Goal: Task Accomplishment & Management: Use online tool/utility

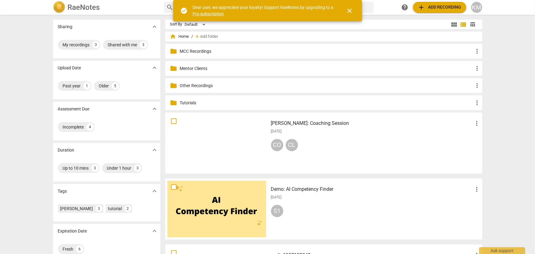
click at [202, 87] on p "Other Recordings" at bounding box center [327, 85] width 294 height 6
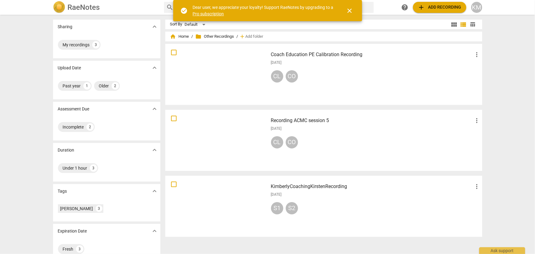
click at [439, 10] on span "add Add recording" at bounding box center [440, 7] width 44 height 7
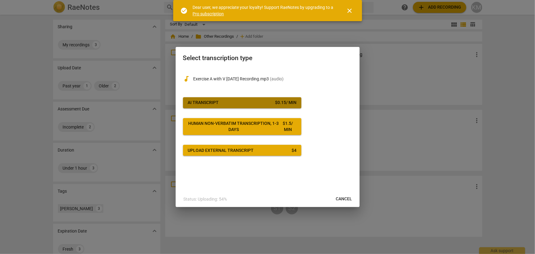
click at [240, 98] on button "AI Transcript $ 0.15 / min" at bounding box center [242, 102] width 118 height 11
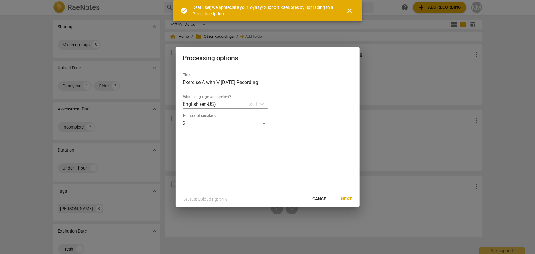
click at [346, 200] on span "Next" at bounding box center [346, 199] width 11 height 6
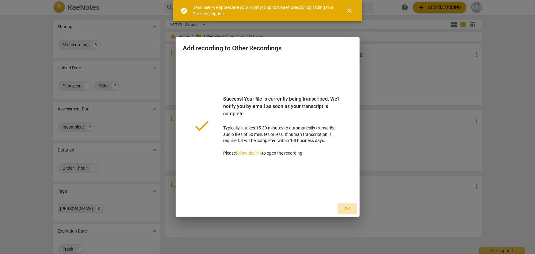
click at [344, 208] on span "Ok" at bounding box center [347, 209] width 10 height 6
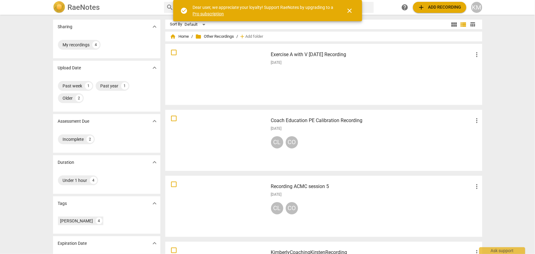
click at [352, 12] on span "close" at bounding box center [349, 10] width 7 height 7
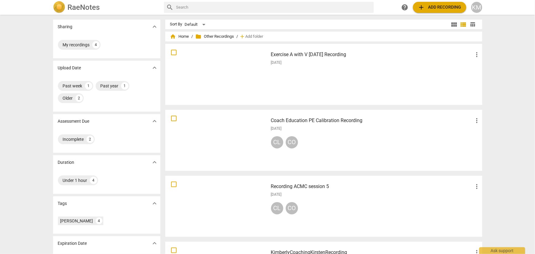
click at [299, 54] on h3 "Exercise A with V [DATE] Recording" at bounding box center [372, 54] width 202 height 7
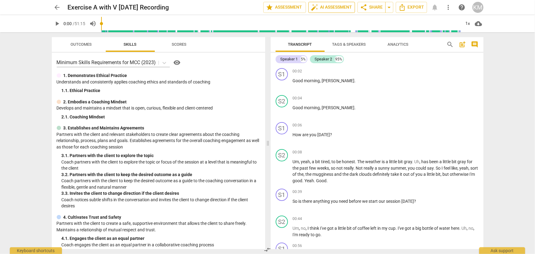
click at [333, 4] on span "auto_fix_high AI Assessment" at bounding box center [331, 7] width 41 height 7
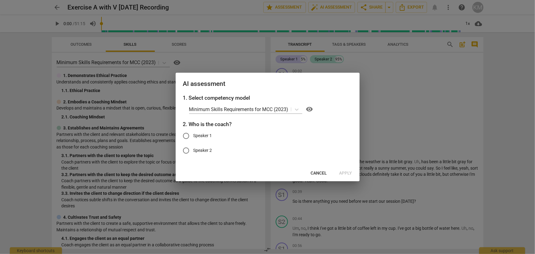
click at [318, 172] on span "Cancel" at bounding box center [319, 173] width 16 height 6
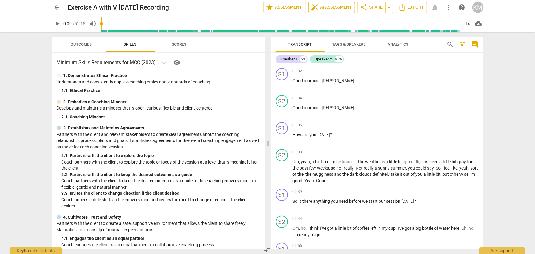
click at [344, 9] on span "auto_fix_high AI Assessment" at bounding box center [331, 7] width 41 height 7
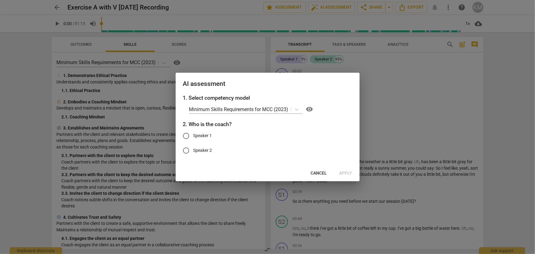
click at [185, 135] on input "Speaker 1" at bounding box center [186, 135] width 15 height 15
radio input "true"
click at [345, 173] on span "Apply" at bounding box center [345, 173] width 13 height 6
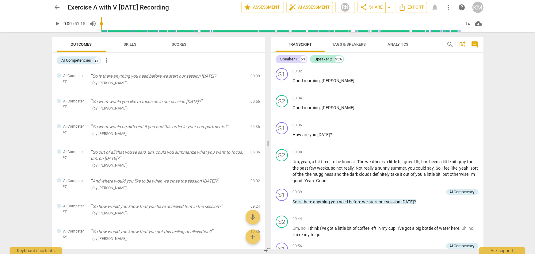
click at [176, 40] on span "Scores" at bounding box center [179, 44] width 29 height 8
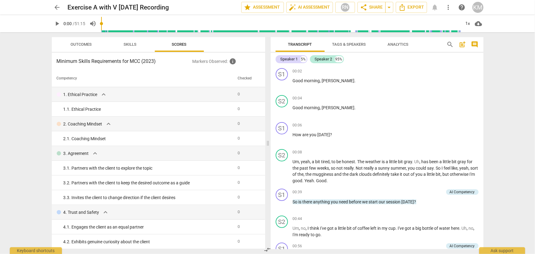
click at [129, 46] on span "Skills" at bounding box center [130, 44] width 13 height 5
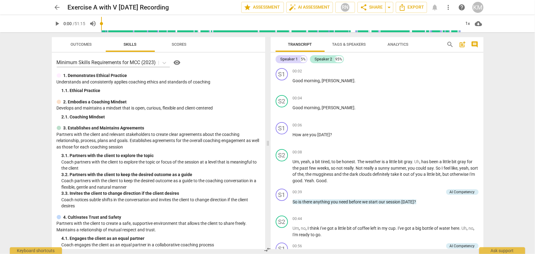
click at [87, 45] on span "Outcomes" at bounding box center [80, 44] width 21 height 5
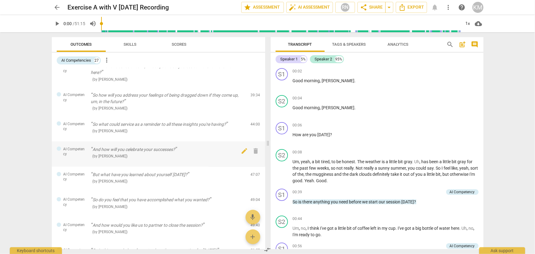
scroll to position [551, 0]
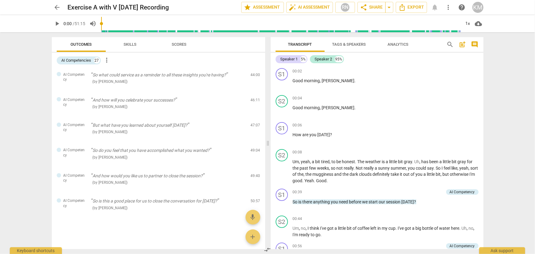
click at [402, 41] on span "Analytics" at bounding box center [398, 44] width 36 height 8
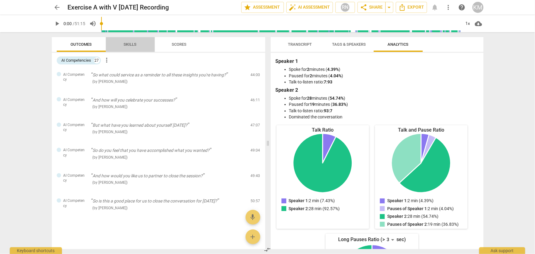
click at [125, 44] on span "Skills" at bounding box center [130, 44] width 13 height 5
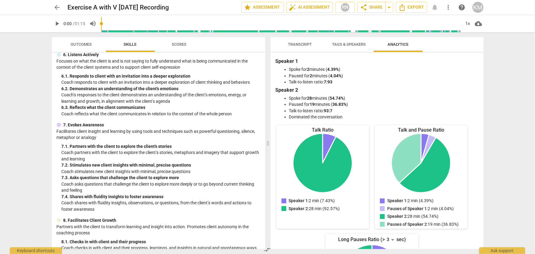
scroll to position [379, 0]
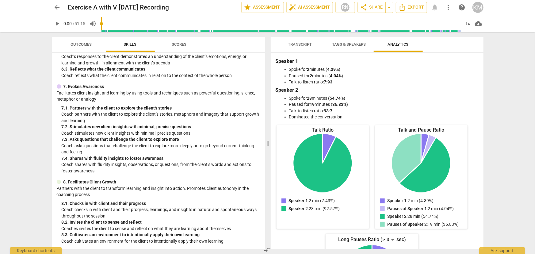
click at [181, 44] on span "Scores" at bounding box center [179, 44] width 15 height 5
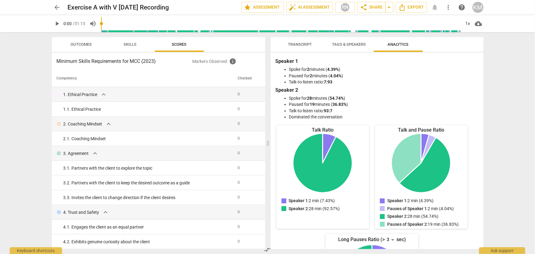
click at [338, 42] on span "Tags & Speakers" at bounding box center [349, 44] width 34 height 5
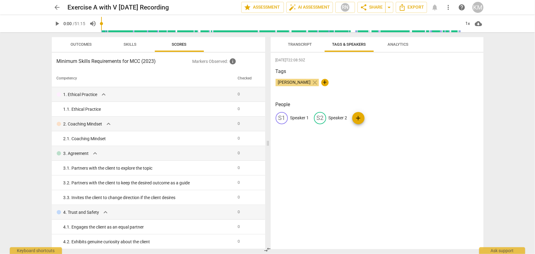
click at [294, 49] on button "Transcript" at bounding box center [300, 44] width 49 height 15
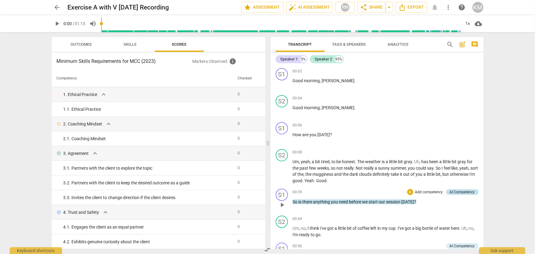
click at [451, 190] on div "AI Competency" at bounding box center [462, 192] width 25 height 6
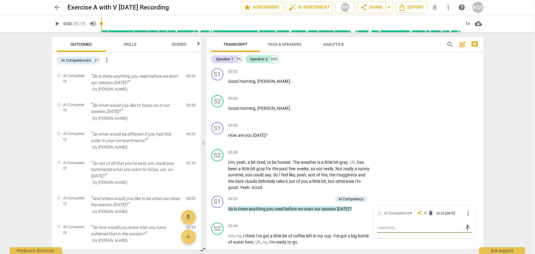
click at [514, 153] on div "arrow_back Exercise A with V [DATE] Recording edit star Assessment auto_fix_hig…" at bounding box center [267, 127] width 535 height 254
click at [396, 214] on div "AI Competency" at bounding box center [401, 212] width 25 height 6
click at [424, 211] on span "AI" at bounding box center [425, 212] width 3 height 5
click at [511, 161] on div "arrow_back Exercise A with V [DATE] Recording edit star Assessment auto_fix_hig…" at bounding box center [267, 127] width 535 height 254
click at [107, 61] on span "more_vert" at bounding box center [106, 59] width 7 height 7
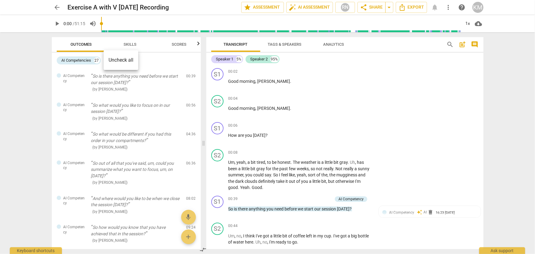
click at [131, 42] on div at bounding box center [267, 127] width 535 height 254
click at [131, 42] on span "Skills" at bounding box center [130, 44] width 13 height 5
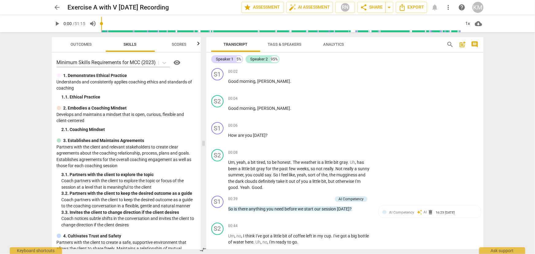
click at [70, 40] on span "Outcomes" at bounding box center [81, 44] width 36 height 8
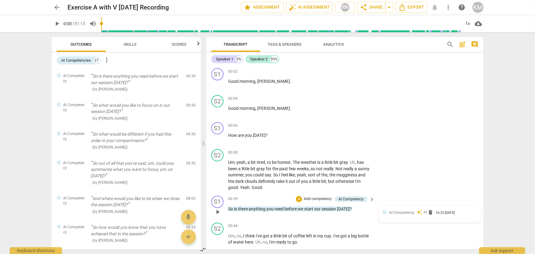
click at [383, 211] on div at bounding box center [384, 212] width 4 height 4
click at [507, 94] on div "arrow_back Exercise A with V [DATE] Recording edit star Assessment auto_fix_hig…" at bounding box center [267, 127] width 535 height 254
click at [91, 62] on div "AI Competencies" at bounding box center [77, 60] width 30 height 6
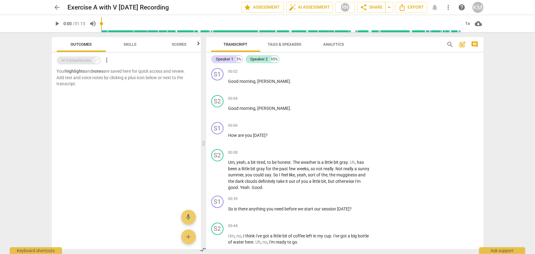
click at [91, 62] on div "AI Competencies" at bounding box center [77, 60] width 30 height 6
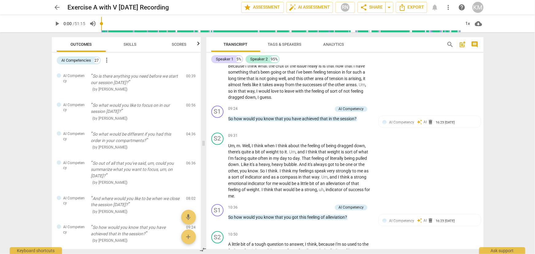
scroll to position [724, 0]
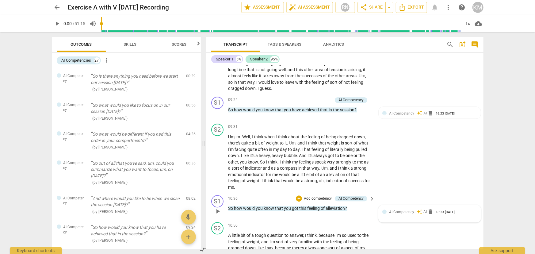
click at [419, 214] on span "auto_awesome" at bounding box center [420, 212] width 6 height 6
click at [503, 152] on div "arrow_back Exercise A with V [DATE] Recording edit star Assessment auto_fix_hig…" at bounding box center [267, 127] width 535 height 254
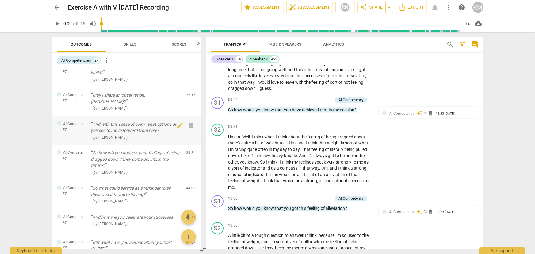
scroll to position [497, 0]
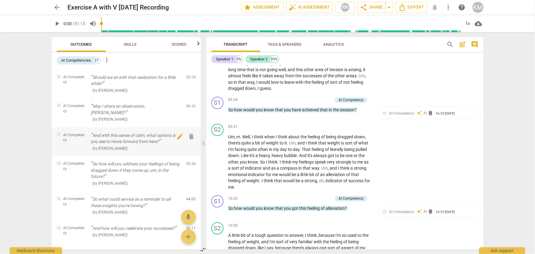
click at [178, 133] on span "edit" at bounding box center [179, 136] width 7 height 7
click at [82, 131] on div "AI Competency" at bounding box center [71, 135] width 29 height 9
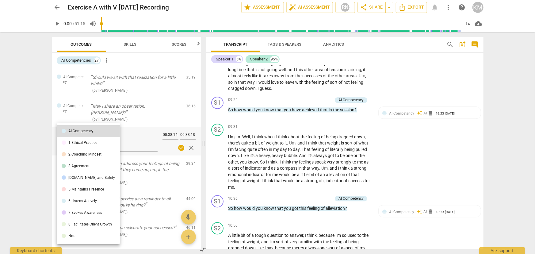
click at [21, 111] on div at bounding box center [267, 127] width 535 height 254
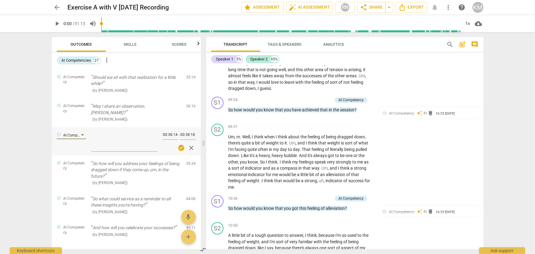
click at [191, 146] on span "close" at bounding box center [191, 147] width 7 height 7
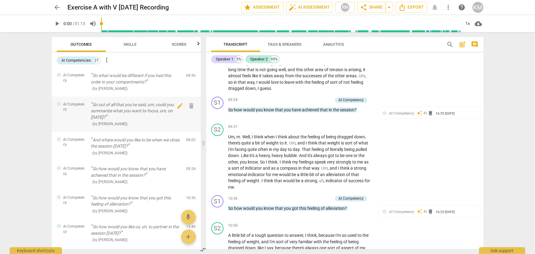
scroll to position [0, 0]
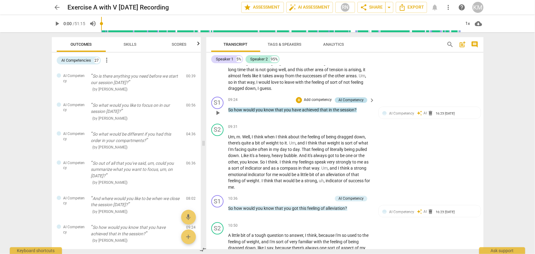
click at [352, 103] on div "AI Competency" at bounding box center [350, 100] width 25 height 6
click at [131, 83] on p "So is there anything you need before we start our session [DATE]?" at bounding box center [136, 79] width 90 height 13
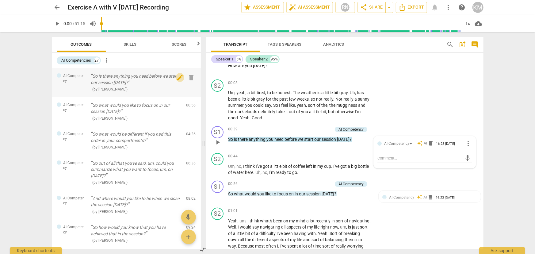
click at [177, 77] on span "edit" at bounding box center [179, 77] width 7 height 7
click at [79, 76] on div "AI Competency" at bounding box center [71, 76] width 17 height 6
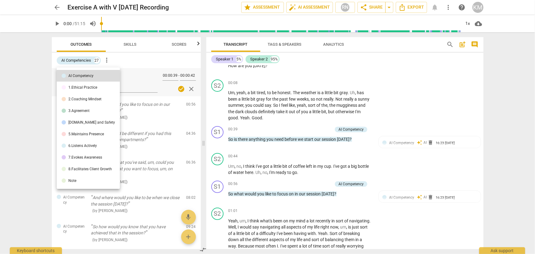
click at [92, 119] on li "[DOMAIN_NAME] and Safety" at bounding box center [88, 122] width 63 height 12
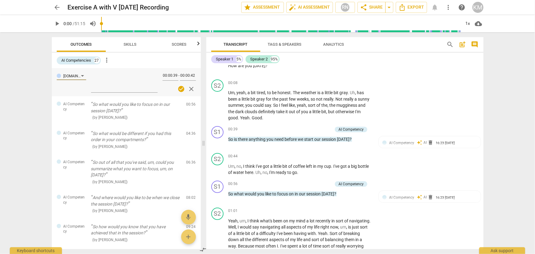
click at [177, 89] on span "check_circle" at bounding box center [180, 88] width 7 height 7
click at [178, 88] on span "check_circle" at bounding box center [180, 88] width 7 height 7
click at [86, 107] on span "AI Competency" at bounding box center [74, 106] width 23 height 10
click at [177, 106] on span "edit" at bounding box center [179, 105] width 7 height 7
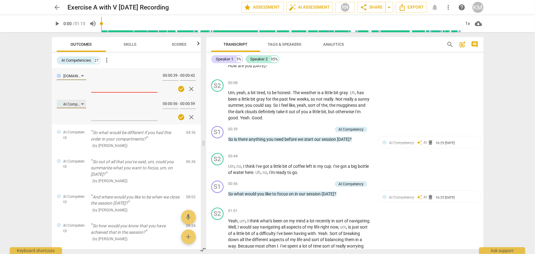
click at [79, 104] on div "AI Competency" at bounding box center [71, 104] width 17 height 6
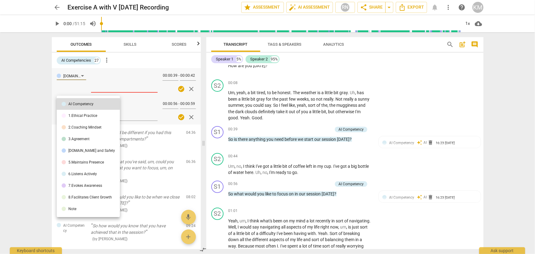
click at [88, 138] on div "3.Agreement" at bounding box center [78, 139] width 21 height 4
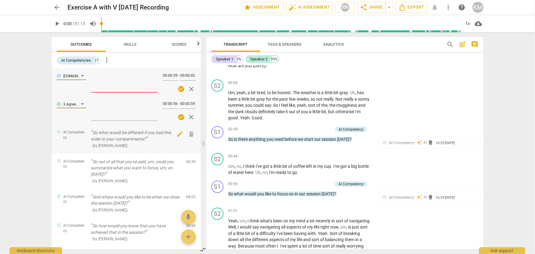
click at [75, 134] on span "AI Competency" at bounding box center [74, 135] width 23 height 10
click at [176, 133] on span "edit" at bounding box center [179, 133] width 7 height 7
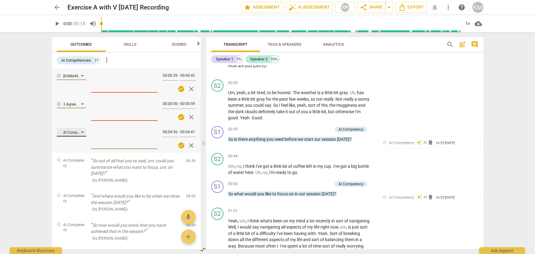
click at [82, 132] on div "AI Competency" at bounding box center [71, 132] width 29 height 9
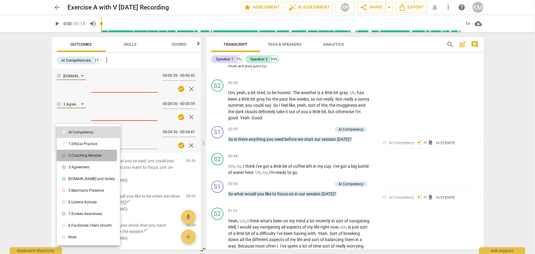
click at [84, 154] on div "2.Coaching Mindset" at bounding box center [84, 156] width 33 height 4
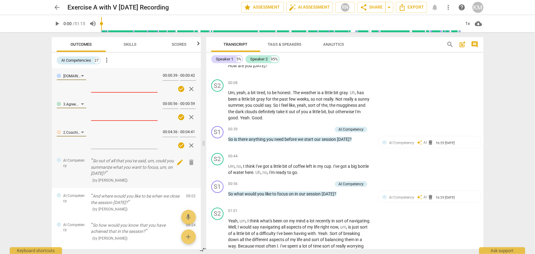
click at [176, 162] on span "edit" at bounding box center [180, 161] width 9 height 7
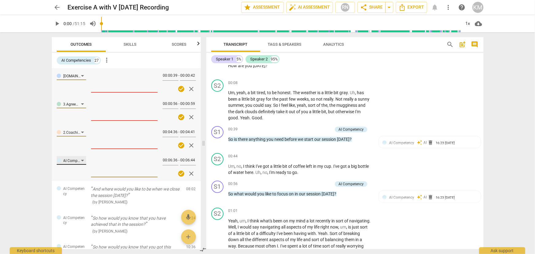
click at [82, 162] on div "AI Competency" at bounding box center [71, 160] width 29 height 9
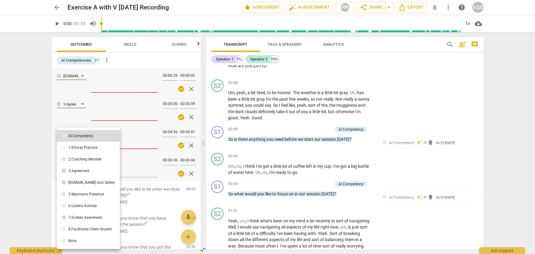
click at [85, 161] on div "2.Coaching Mindset" at bounding box center [84, 159] width 33 height 4
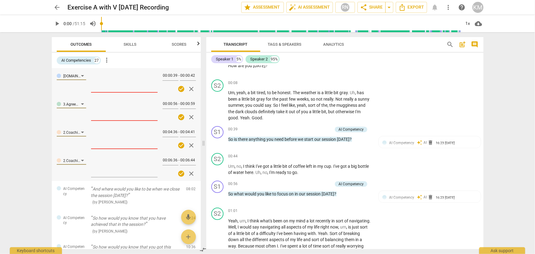
click at [177, 87] on span "check_circle" at bounding box center [180, 88] width 7 height 7
click at [177, 116] on span "check_circle" at bounding box center [180, 116] width 7 height 7
click at [177, 146] on span "check_circle" at bounding box center [180, 145] width 7 height 7
click at [178, 171] on span "check_circle" at bounding box center [180, 173] width 7 height 7
click at [83, 162] on div "2.Coaching Mindset" at bounding box center [71, 160] width 29 height 9
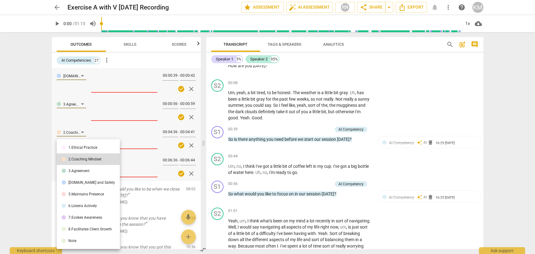
click at [105, 195] on li "5.Maintains Presence" at bounding box center [88, 194] width 63 height 12
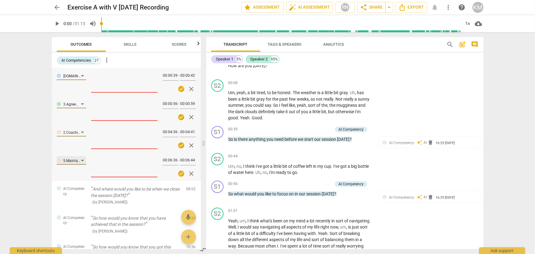
click at [80, 158] on div "5.Maintains Presence" at bounding box center [71, 161] width 17 height 6
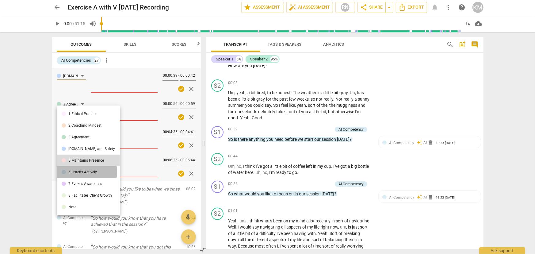
click at [82, 172] on div "6.Listens Actively" at bounding box center [82, 172] width 29 height 4
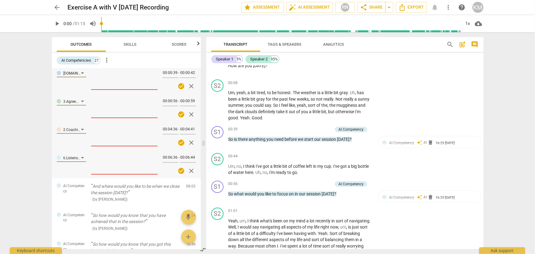
scroll to position [0, 0]
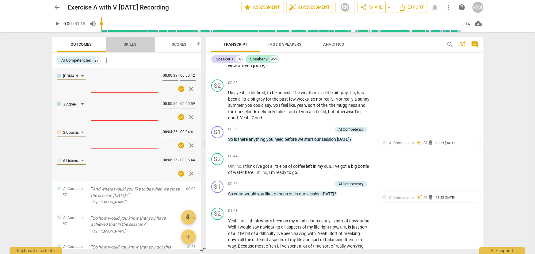
click at [131, 46] on span "Skills" at bounding box center [130, 44] width 13 height 5
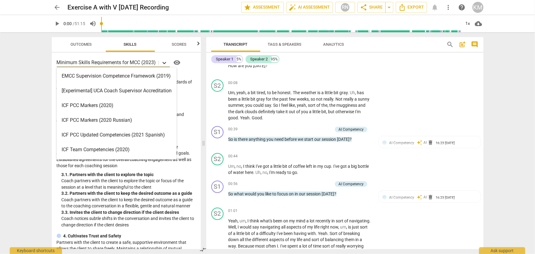
click at [165, 61] on icon at bounding box center [164, 63] width 6 height 6
click at [164, 61] on icon at bounding box center [164, 63] width 6 height 6
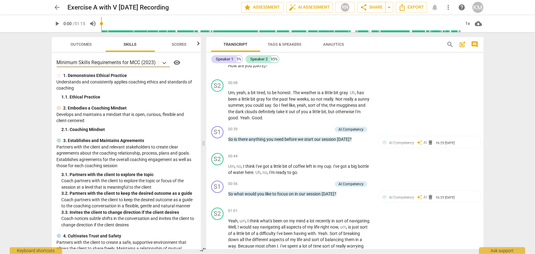
click at [71, 43] on span "Outcomes" at bounding box center [80, 44] width 21 height 5
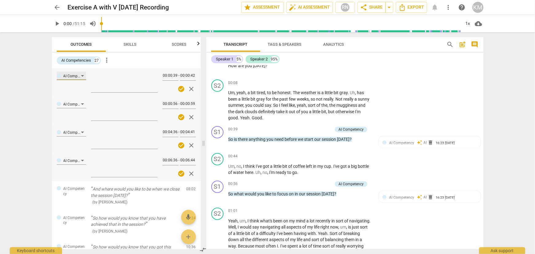
click at [82, 76] on div "AI Competency" at bounding box center [71, 75] width 29 height 9
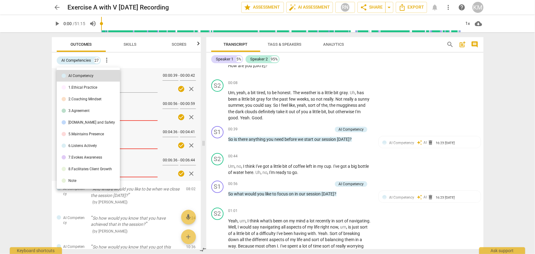
click at [26, 75] on div at bounding box center [267, 127] width 535 height 254
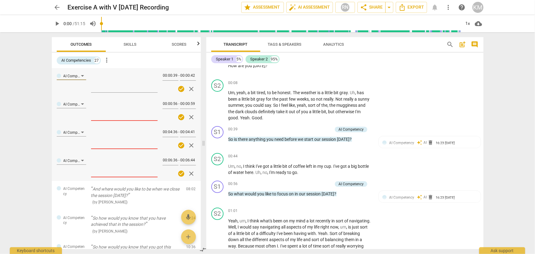
click at [178, 88] on span "check_circle" at bounding box center [180, 88] width 7 height 7
click at [177, 117] on span "check_circle" at bounding box center [180, 116] width 7 height 7
click at [82, 132] on div "AI Competency" at bounding box center [71, 132] width 29 height 9
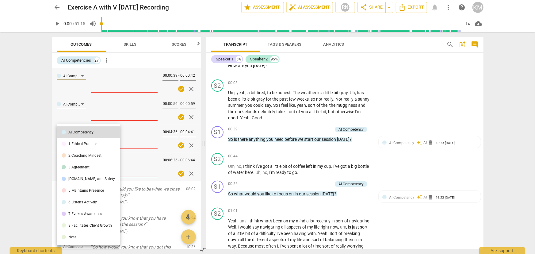
click at [31, 114] on div at bounding box center [267, 127] width 535 height 254
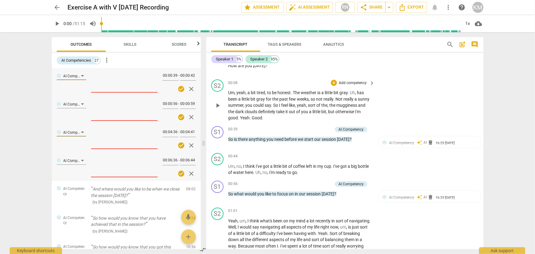
click at [354, 90] on span "Uh" at bounding box center [352, 92] width 5 height 5
click at [44, 70] on div "arrow_back Exercise A with V [DATE] Recording edit star Assessment auto_fix_hig…" at bounding box center [267, 127] width 535 height 254
click at [139, 45] on span "Skills" at bounding box center [130, 44] width 28 height 8
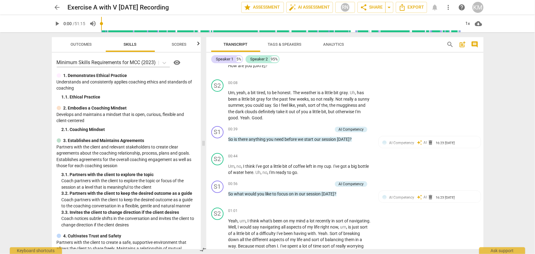
click at [82, 41] on span "Outcomes" at bounding box center [81, 44] width 36 height 8
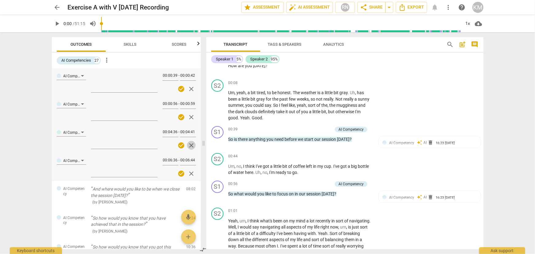
click at [189, 144] on span "close" at bounding box center [191, 145] width 7 height 7
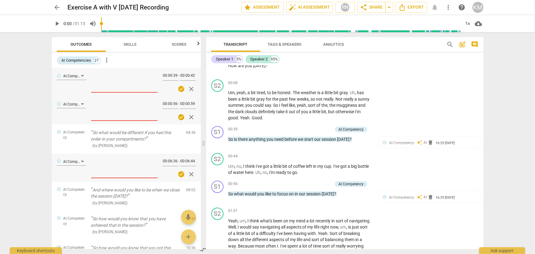
click at [190, 173] on span "close" at bounding box center [191, 173] width 7 height 7
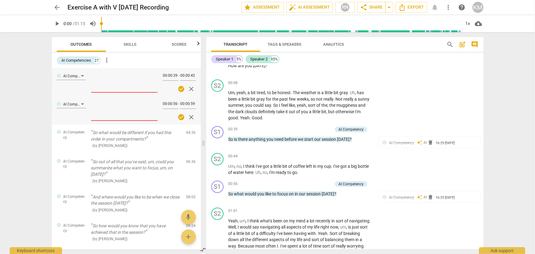
click at [188, 113] on span "close" at bounding box center [191, 116] width 7 height 7
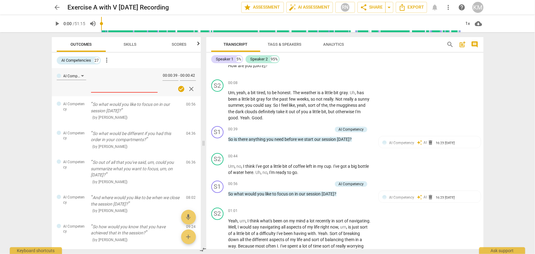
click at [188, 87] on span "close" at bounding box center [191, 88] width 7 height 7
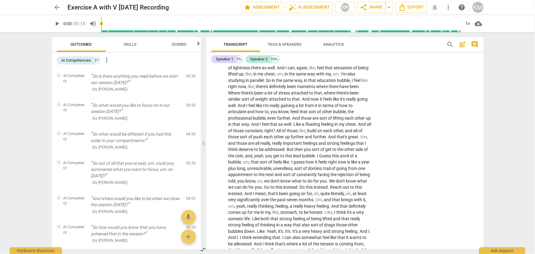
scroll to position [1449, 0]
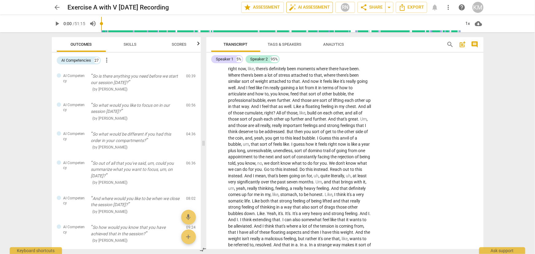
click at [301, 7] on span "auto_fix_high AI Assessment" at bounding box center [309, 7] width 41 height 7
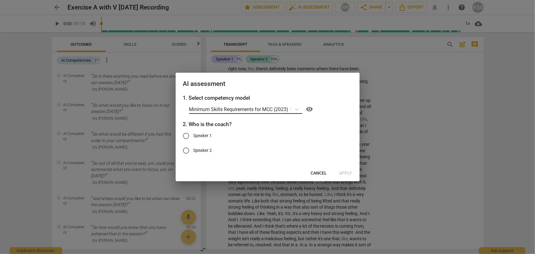
click at [290, 109] on input "text" at bounding box center [289, 109] width 1 height 6
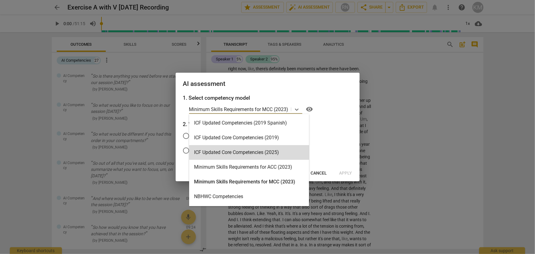
scroll to position [111, 0]
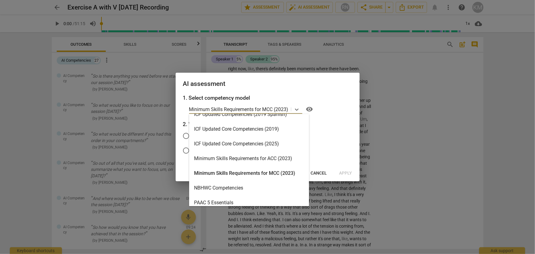
click at [278, 144] on div "ICF Updated Core Competencies (2025)" at bounding box center [249, 143] width 120 height 15
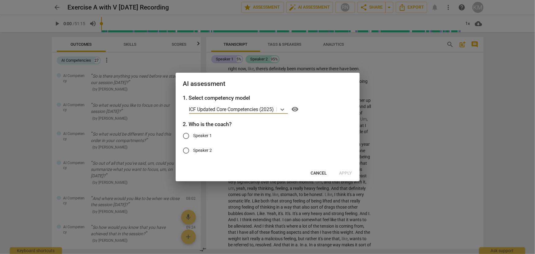
click at [185, 135] on input "Speaker 1" at bounding box center [186, 135] width 15 height 15
radio input "true"
click at [345, 171] on span "Apply" at bounding box center [345, 173] width 13 height 6
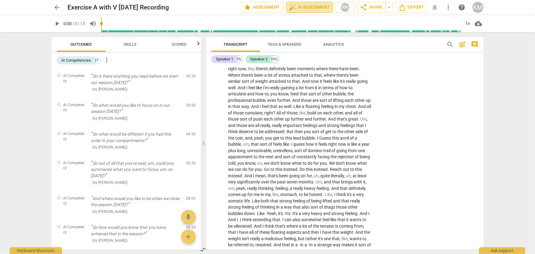
click at [305, 8] on span "auto_fix_high AI Assessment" at bounding box center [309, 7] width 41 height 7
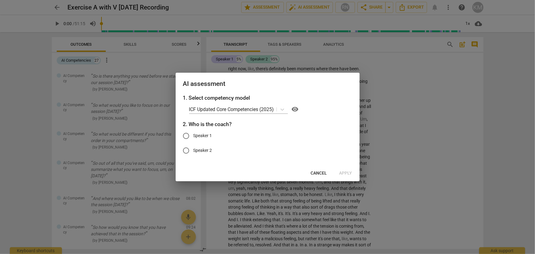
drag, startPoint x: 341, startPoint y: 172, endPoint x: 160, endPoint y: 145, distance: 183.4
click at [340, 171] on div "Cancel Apply" at bounding box center [267, 173] width 181 height 11
click at [185, 135] on input "Speaker 1" at bounding box center [186, 135] width 15 height 15
radio input "true"
click at [342, 172] on span "Apply" at bounding box center [345, 173] width 13 height 6
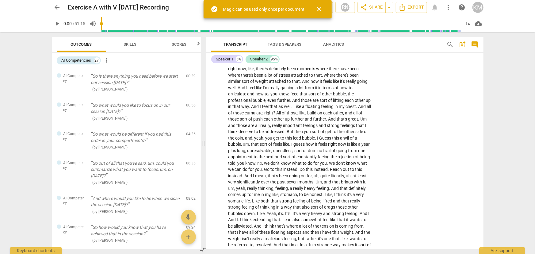
click at [321, 10] on span "close" at bounding box center [319, 9] width 7 height 7
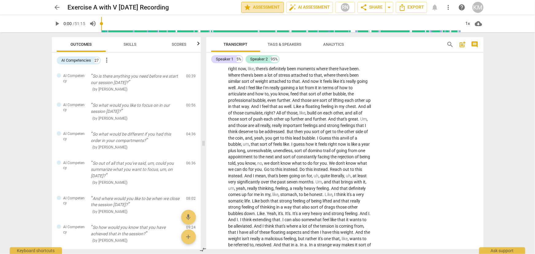
click at [265, 6] on span "star Assessment" at bounding box center [262, 7] width 37 height 7
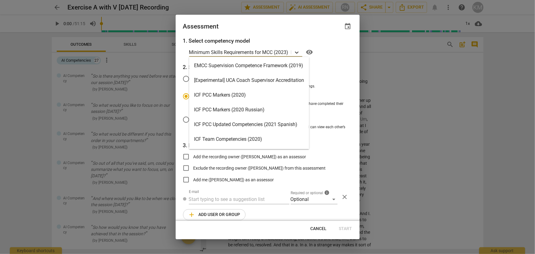
click at [296, 52] on icon at bounding box center [297, 52] width 4 height 2
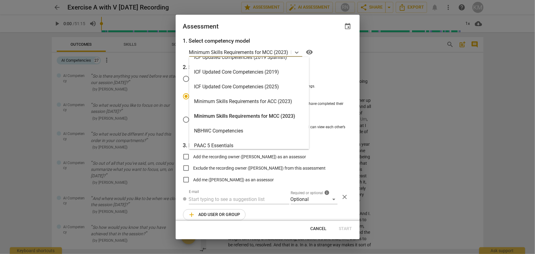
click at [282, 88] on div "ICF Updated Core Competencies (2025)" at bounding box center [249, 86] width 120 height 15
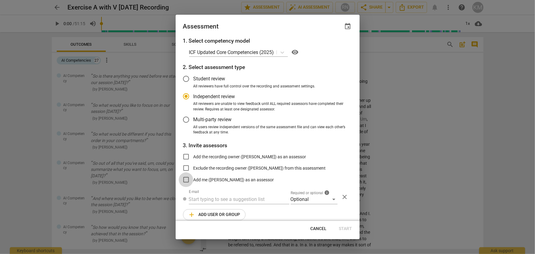
radio input "false"
click at [187, 180] on input "Add me ([PERSON_NAME]) as an assessor" at bounding box center [186, 179] width 15 height 15
checkbox input "true"
click at [338, 228] on button "Start" at bounding box center [345, 228] width 23 height 11
radio input "false"
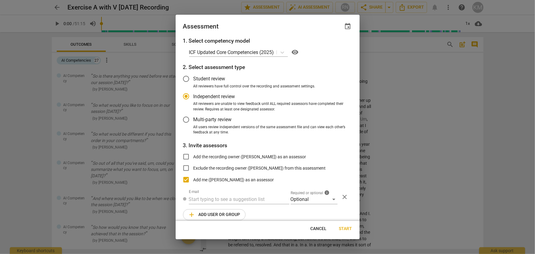
type input "[PERSON_NAME] <[PERSON_NAME][EMAIL_ADDRESS][DOMAIN_NAME]>"
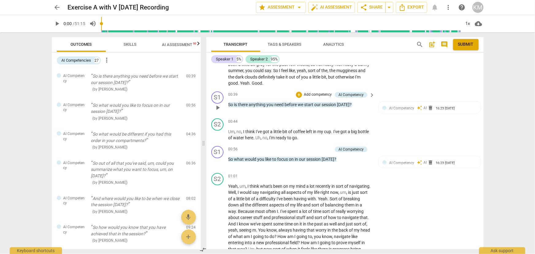
scroll to position [83, 0]
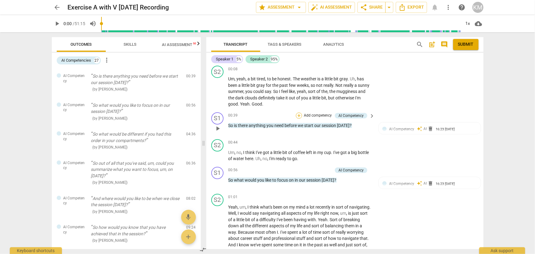
click at [297, 114] on div "+" at bounding box center [299, 115] width 6 height 6
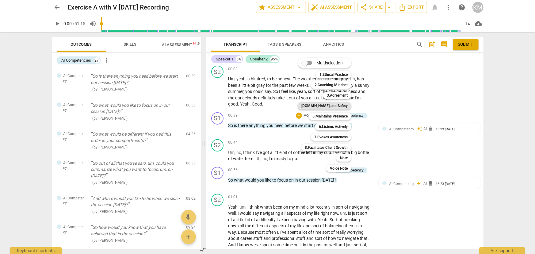
click at [334, 107] on b "[DOMAIN_NAME] and Safety" at bounding box center [324, 105] width 46 height 7
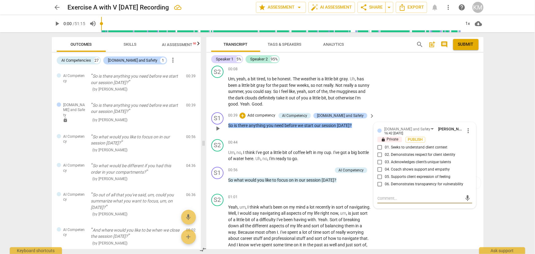
click at [378, 169] on input "04. Coach shows support and empathy" at bounding box center [380, 169] width 10 height 7
checkbox input "true"
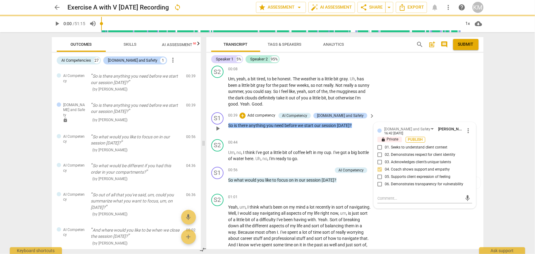
click at [420, 139] on span "Publish" at bounding box center [415, 139] width 9 height 5
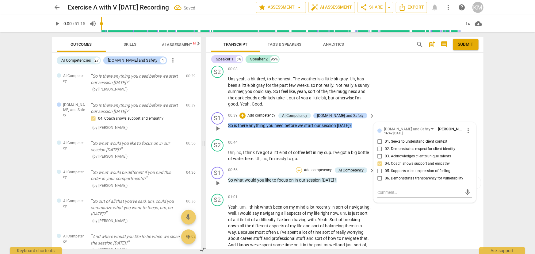
click at [299, 171] on div "+" at bounding box center [299, 170] width 6 height 6
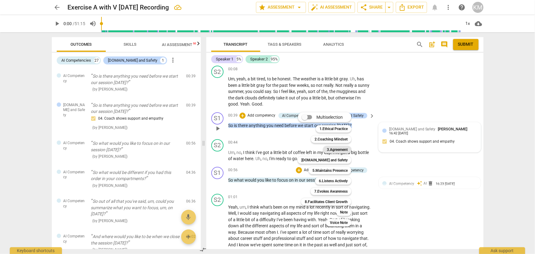
click at [334, 148] on b "3.Agreement" at bounding box center [337, 149] width 21 height 7
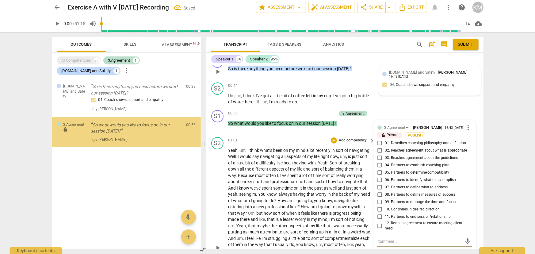
scroll to position [140, 0]
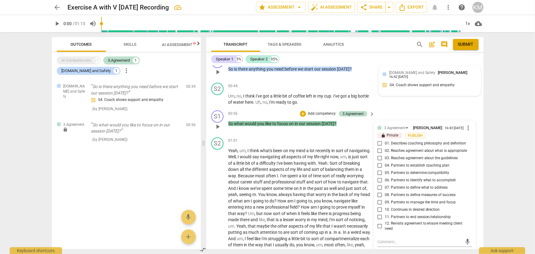
click at [448, 179] on span "06. Partners to identify what to accomplish" at bounding box center [420, 180] width 71 height 6
click at [385, 179] on input "06. Partners to identify what to accomplish" at bounding box center [380, 180] width 10 height 7
checkbox input "true"
click at [411, 135] on span "Publish" at bounding box center [415, 135] width 9 height 5
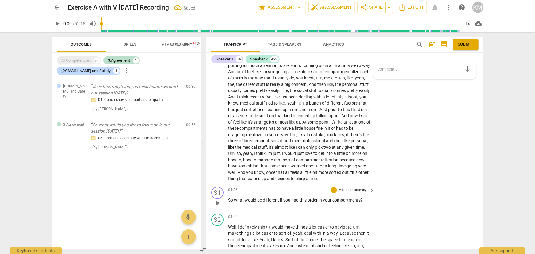
scroll to position [335, 0]
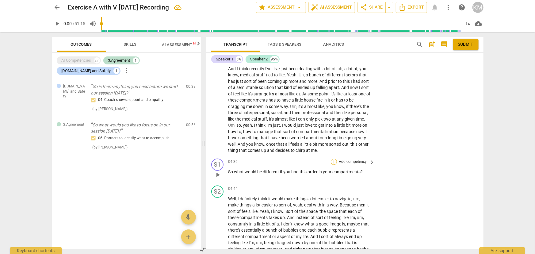
click at [332, 165] on div "+" at bounding box center [334, 162] width 6 height 6
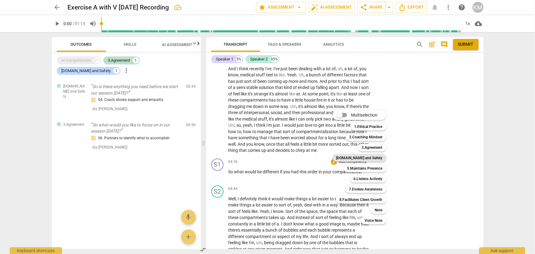
click at [372, 158] on b "[DOMAIN_NAME] and Safety" at bounding box center [359, 157] width 46 height 7
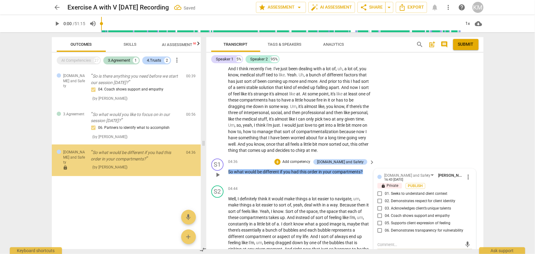
scroll to position [338, 0]
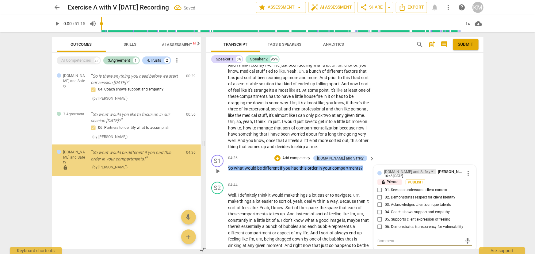
click at [404, 175] on div "[DOMAIN_NAME] and Safety" at bounding box center [407, 172] width 47 height 6
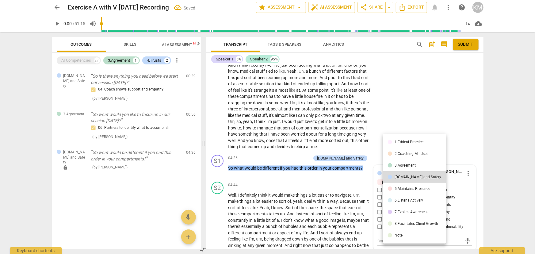
click at [402, 165] on div "3.Agreement" at bounding box center [404, 165] width 21 height 4
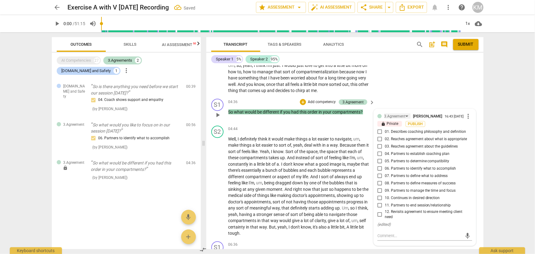
scroll to position [422, 0]
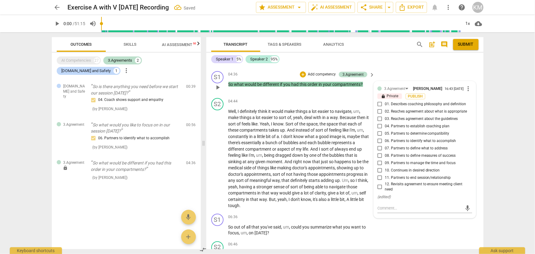
click at [379, 152] on input "07. Partners to define what to address" at bounding box center [380, 148] width 10 height 7
checkbox input "true"
click at [411, 99] on span "Publish" at bounding box center [415, 96] width 9 height 5
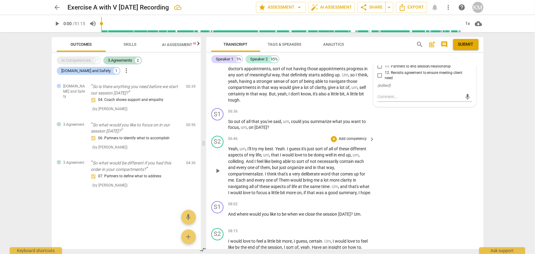
scroll to position [533, 0]
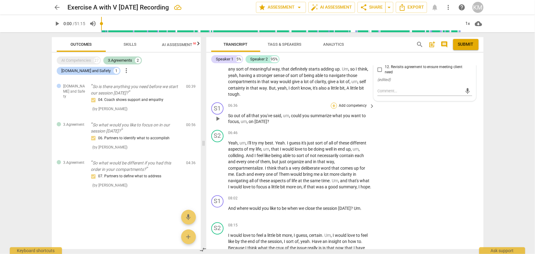
click at [333, 109] on div "+" at bounding box center [334, 106] width 6 height 6
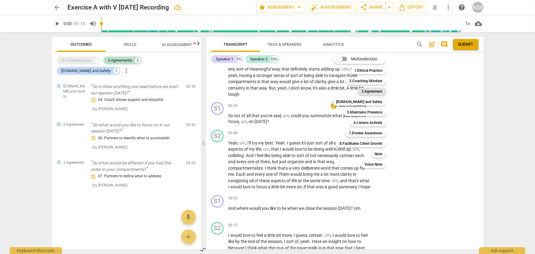
click at [371, 90] on b "3.Agreement" at bounding box center [372, 91] width 21 height 7
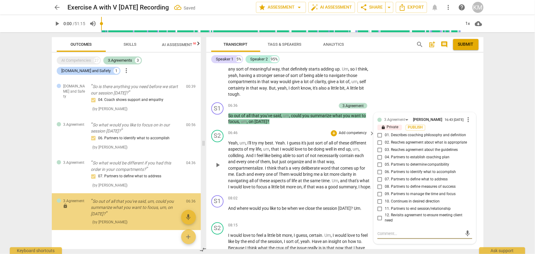
scroll to position [11, 0]
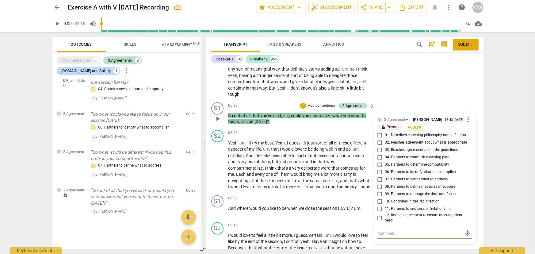
click at [378, 183] on input "07. Partners to define what to address" at bounding box center [380, 179] width 10 height 7
click at [418, 130] on span "Publish" at bounding box center [415, 127] width 9 height 5
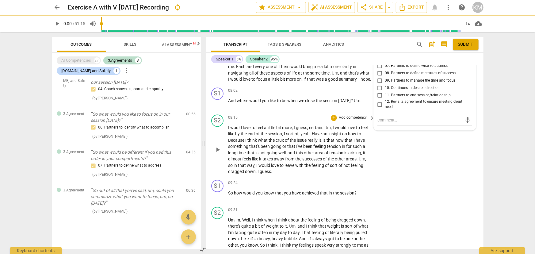
scroll to position [639, 0]
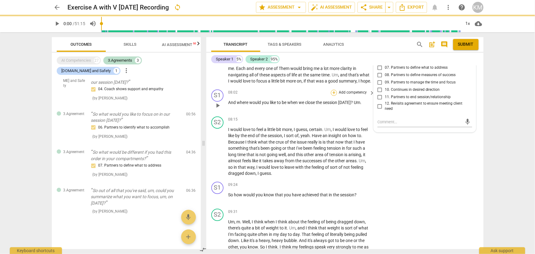
checkbox input "true"
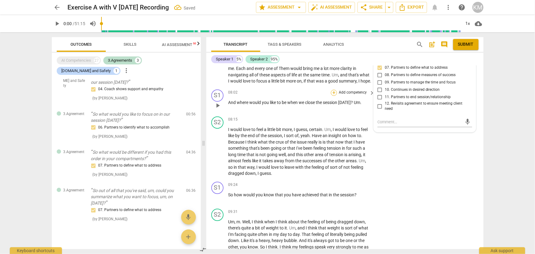
click at [333, 96] on div "+" at bounding box center [334, 93] width 6 height 6
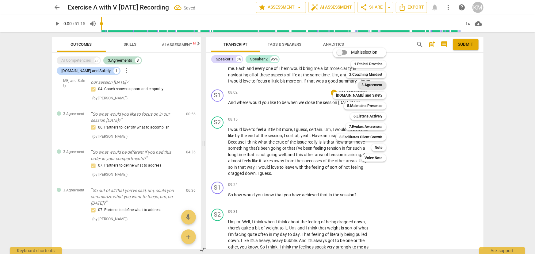
click at [370, 85] on b "3.Agreement" at bounding box center [372, 84] width 21 height 7
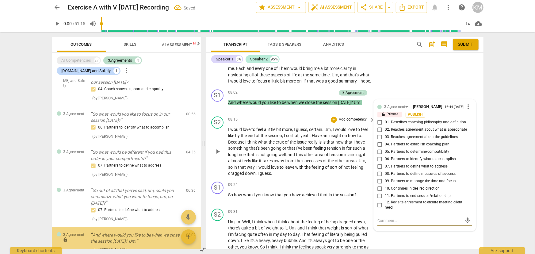
scroll to position [49, 0]
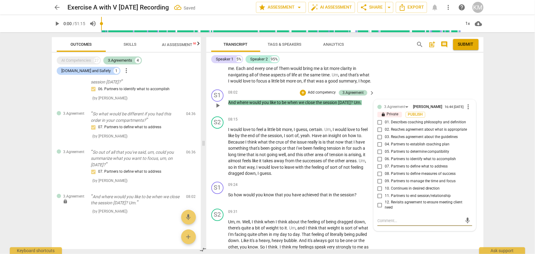
click at [379, 163] on input "06. Partners to identify what to accomplish" at bounding box center [380, 159] width 10 height 7
click at [415, 117] on span "Publish" at bounding box center [415, 114] width 9 height 5
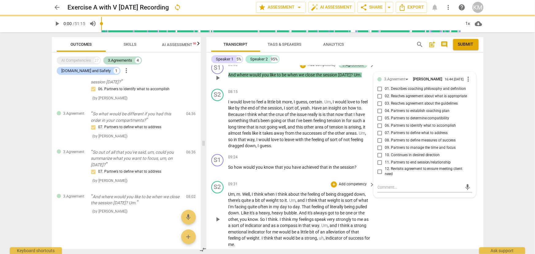
scroll to position [723, 0]
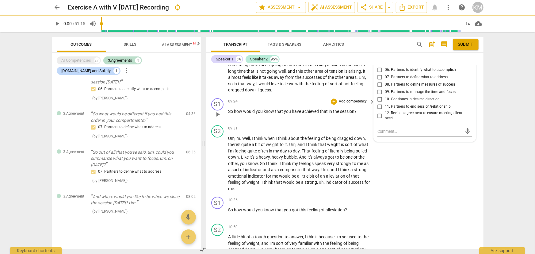
checkbox input "true"
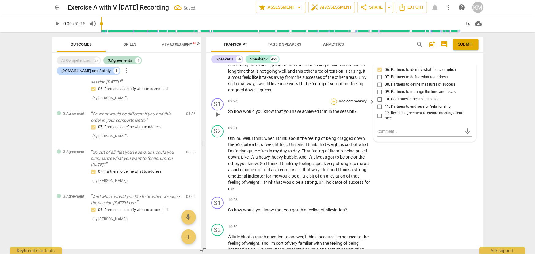
click at [334, 105] on div "+" at bounding box center [334, 101] width 6 height 6
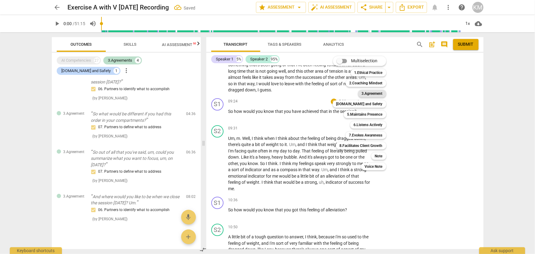
click at [371, 96] on b "3.Agreement" at bounding box center [372, 93] width 21 height 7
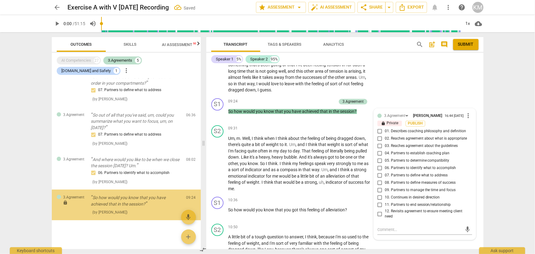
scroll to position [87, 0]
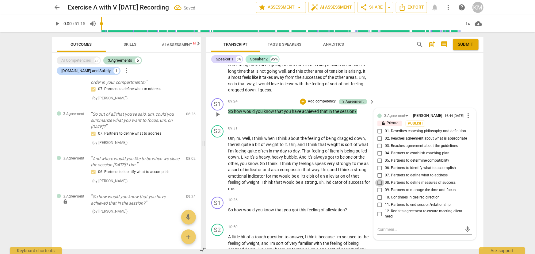
click at [379, 186] on input "08. Partners to define measures of success" at bounding box center [380, 182] width 10 height 7
checkbox input "true"
click at [415, 126] on span "Publish" at bounding box center [415, 123] width 9 height 5
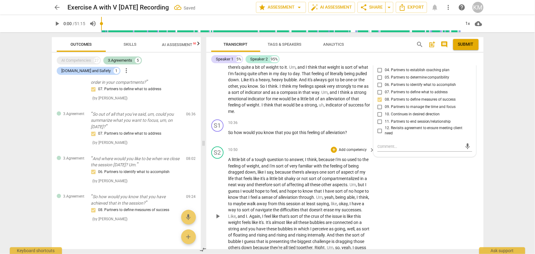
scroll to position [806, 0]
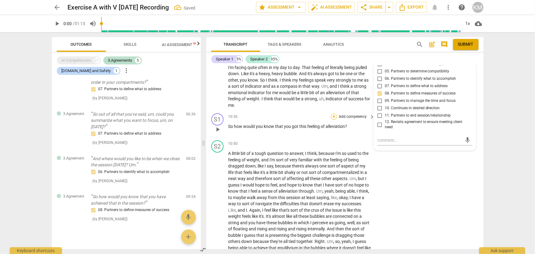
click at [331, 120] on div "+" at bounding box center [334, 116] width 6 height 6
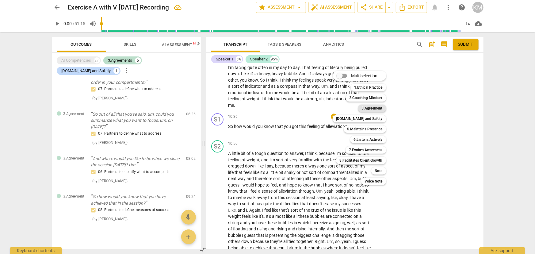
click at [372, 109] on b "3.Agreement" at bounding box center [372, 108] width 21 height 7
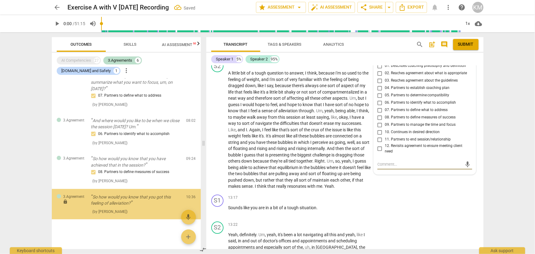
scroll to position [877, 0]
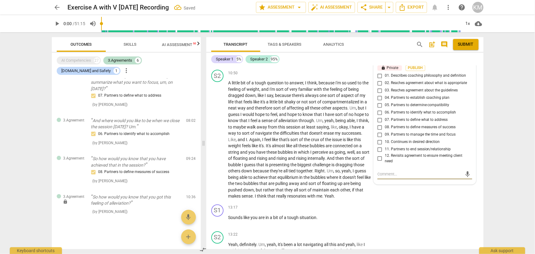
click at [378, 124] on input "07. Partners to define what to address" at bounding box center [380, 119] width 10 height 7
checkbox input "true"
click at [377, 131] on input "08. Partners to define measures of success" at bounding box center [380, 127] width 10 height 7
checkbox input "true"
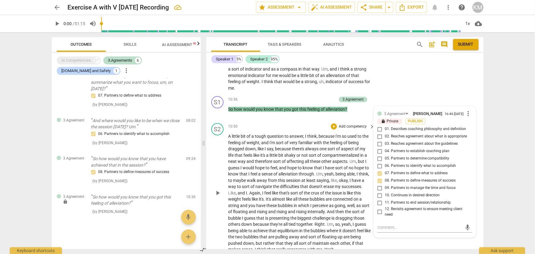
scroll to position [821, 0]
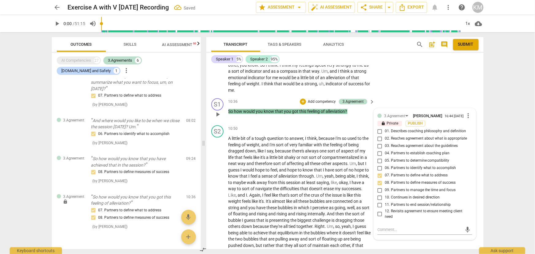
click at [410, 131] on div "3.Agreement [PERSON_NAME] 16:44 [DATE] more_vert lock Private Publish 01. Descr…" at bounding box center [424, 167] width 95 height 110
click at [411, 126] on span "Publish" at bounding box center [415, 123] width 9 height 5
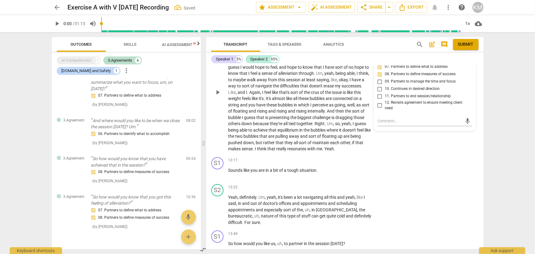
scroll to position [932, 0]
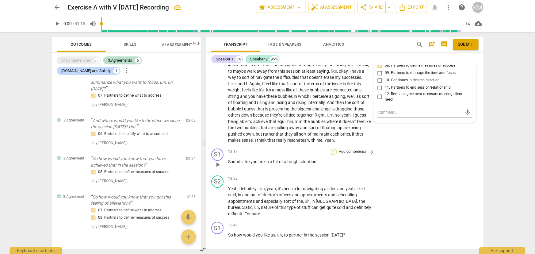
click at [332, 155] on div "+" at bounding box center [334, 152] width 6 height 6
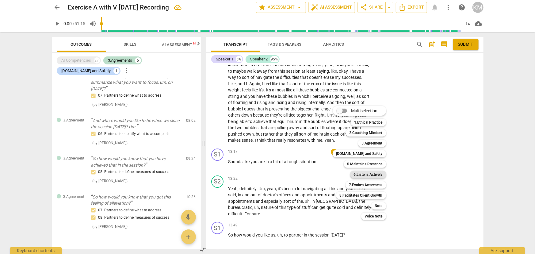
click at [375, 173] on b "6.Listens Actively" at bounding box center [368, 174] width 29 height 7
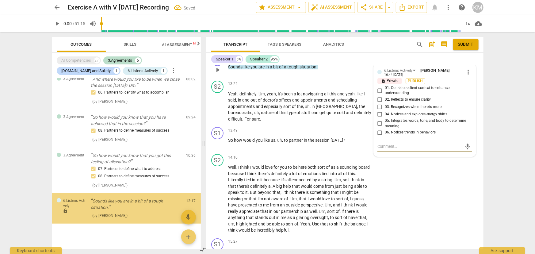
scroll to position [172, 0]
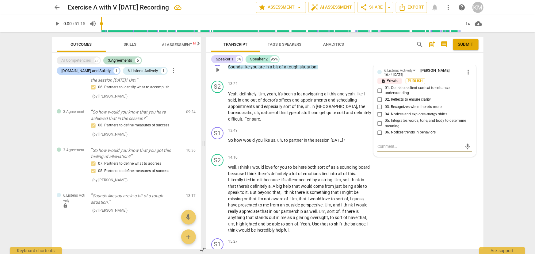
click at [379, 127] on input "05. Integrates words, tone, and body to determine meaning" at bounding box center [380, 123] width 10 height 7
checkbox input "true"
click at [416, 84] on span "Publish" at bounding box center [415, 80] width 9 height 5
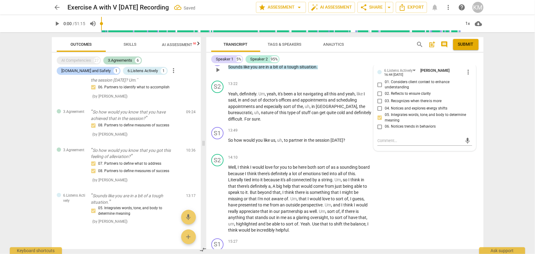
click at [314, 60] on p "Add competency" at bounding box center [314, 57] width 29 height 6
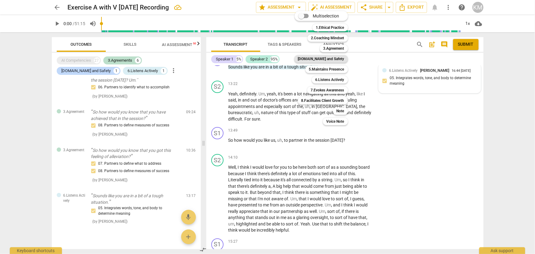
click at [328, 59] on b "[DOMAIN_NAME] and Safety" at bounding box center [321, 58] width 46 height 7
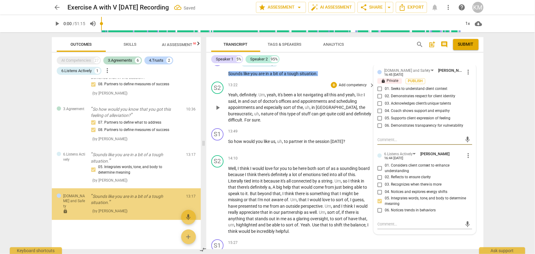
scroll to position [213, 0]
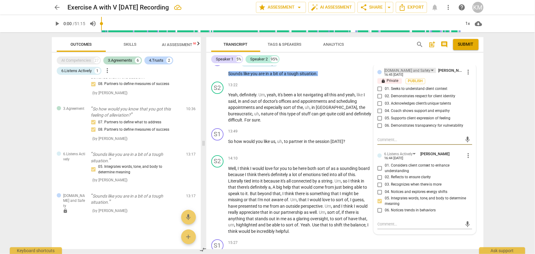
click at [412, 74] on div "[DOMAIN_NAME] and Safety" at bounding box center [407, 71] width 47 height 6
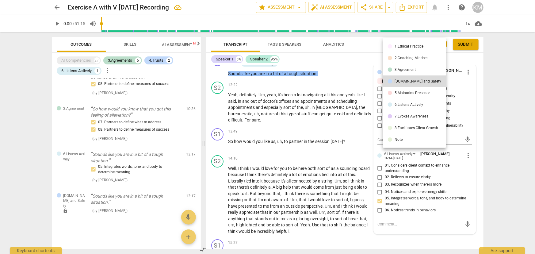
click at [414, 95] on li "5.Maintains Presence" at bounding box center [414, 93] width 63 height 12
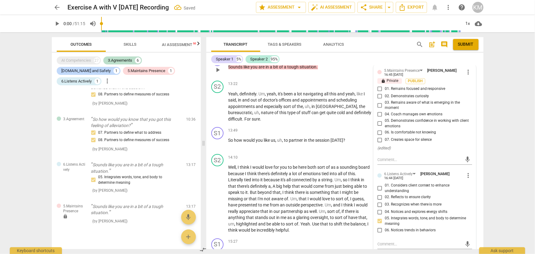
click at [378, 93] on input "01. Remains focused and responsive" at bounding box center [380, 88] width 10 height 7
checkbox input "true"
click at [379, 100] on input "02. Demonstrates curiosity" at bounding box center [380, 96] width 10 height 7
checkbox input "true"
click at [417, 84] on span "Publish" at bounding box center [415, 80] width 9 height 5
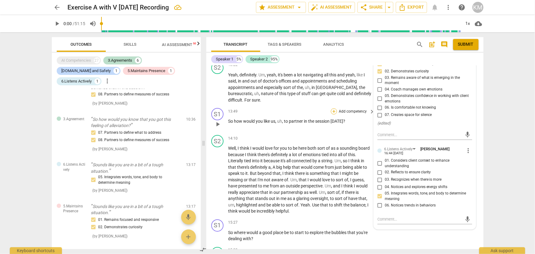
scroll to position [1055, 0]
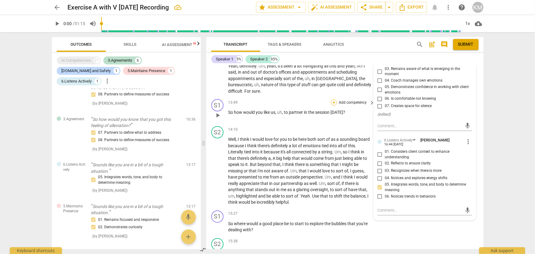
click at [333, 105] on div "+" at bounding box center [334, 102] width 6 height 6
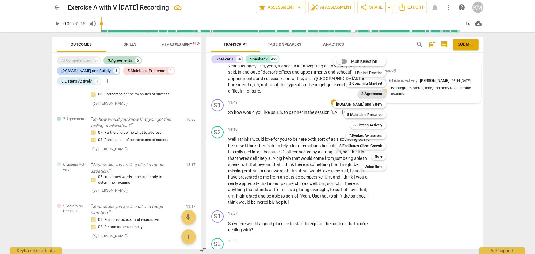
click at [373, 94] on b "3.Agreement" at bounding box center [372, 93] width 21 height 7
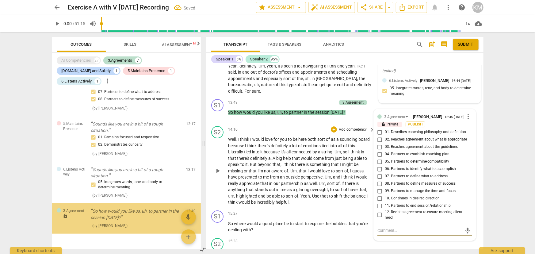
scroll to position [258, 0]
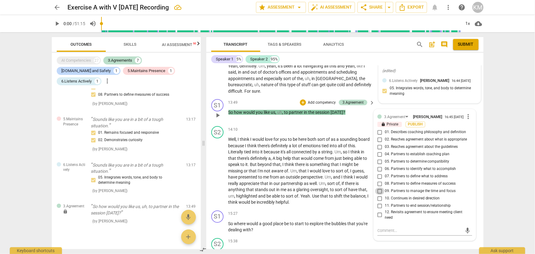
click at [379, 195] on input "09. Partners to manage the time and focus" at bounding box center [380, 190] width 10 height 7
checkbox input "true"
click at [378, 173] on input "06. Partners to identify what to accomplish" at bounding box center [380, 168] width 10 height 7
checkbox input "true"
click at [411, 127] on span "Publish" at bounding box center [415, 124] width 9 height 5
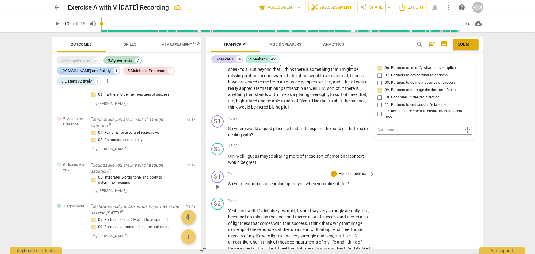
scroll to position [1167, 0]
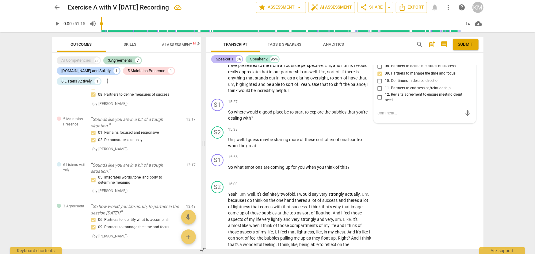
click at [222, 58] on div "Speaker 1" at bounding box center [224, 59] width 17 height 6
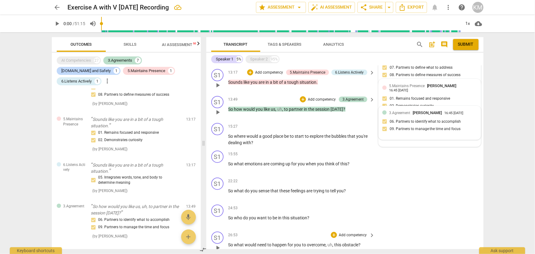
scroll to position [227, 0]
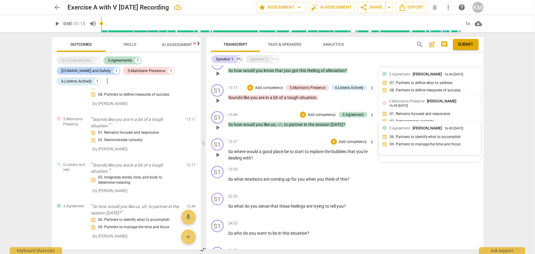
click at [344, 140] on p "Add competency" at bounding box center [352, 142] width 29 height 6
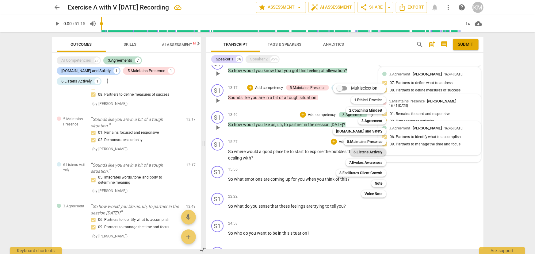
click at [375, 151] on b "6.Listens Actively" at bounding box center [368, 151] width 29 height 7
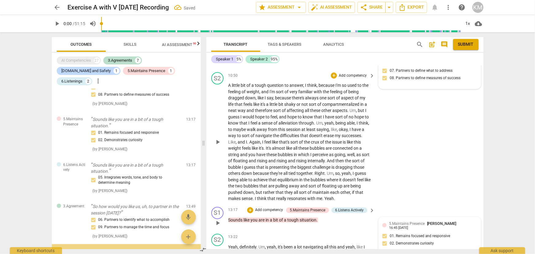
scroll to position [304, 0]
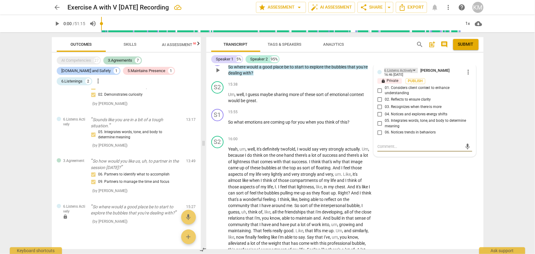
click at [402, 74] on div "6.Listens Actively" at bounding box center [398, 71] width 29 height 6
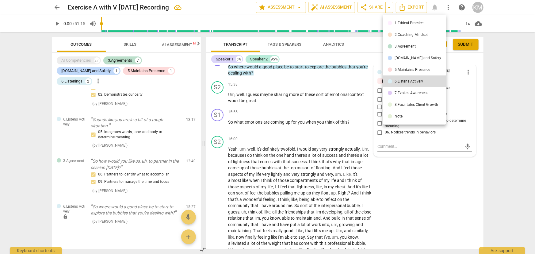
click at [408, 68] on div "5.Maintains Presence" at bounding box center [412, 70] width 36 height 4
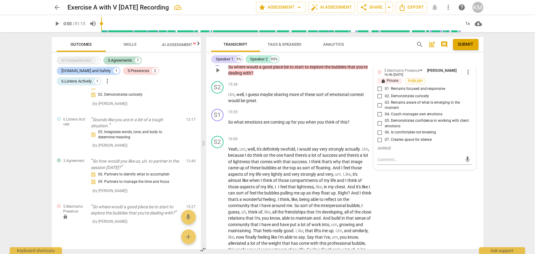
click at [379, 100] on input "02. Demonstrates curiosity" at bounding box center [380, 96] width 10 height 7
checkbox input "true"
click at [380, 109] on input "03. Remains aware of what is emerging in the moment" at bounding box center [380, 104] width 10 height 7
checkbox input "true"
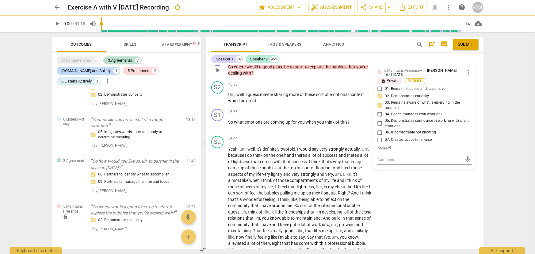
click at [411, 84] on span "Publish" at bounding box center [415, 80] width 9 height 5
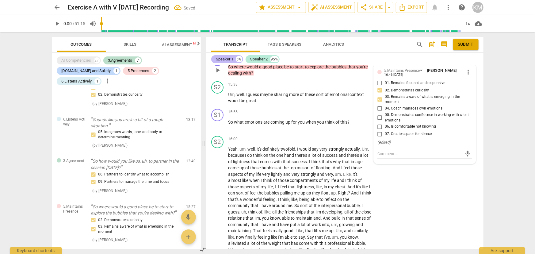
click at [229, 58] on div "Speaker 1" at bounding box center [224, 59] width 17 height 6
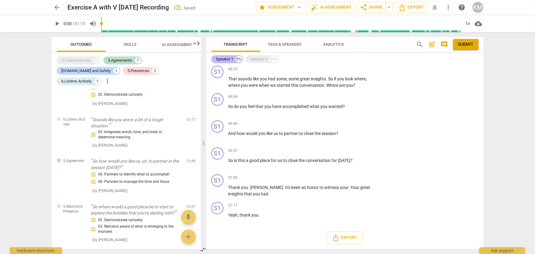
scroll to position [300, 0]
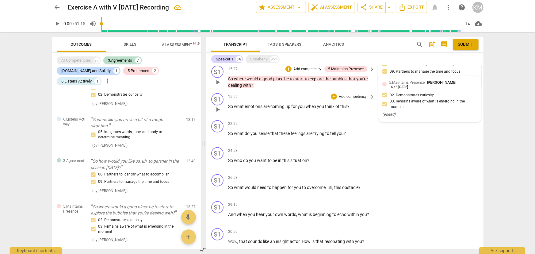
click at [346, 95] on p "Add competency" at bounding box center [352, 97] width 29 height 6
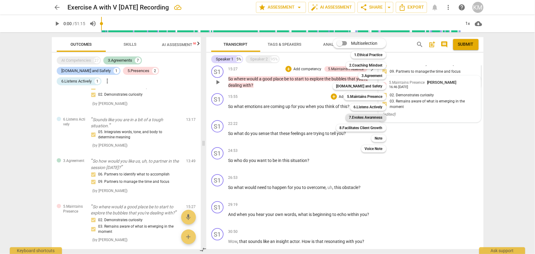
click at [373, 116] on b "7.Evokes Awareness" at bounding box center [365, 117] width 33 height 7
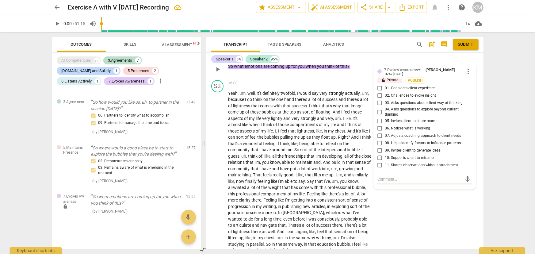
click at [379, 107] on input "03. Asks questions about client way of thinking" at bounding box center [380, 102] width 10 height 7
checkbox input "true"
click at [378, 125] on input "05. Invites client to share more" at bounding box center [380, 120] width 10 height 7
checkbox input "true"
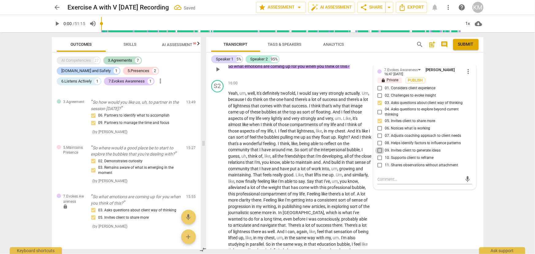
click at [378, 154] on input "09. Invites client to generate ideas" at bounding box center [380, 150] width 10 height 7
checkbox input "true"
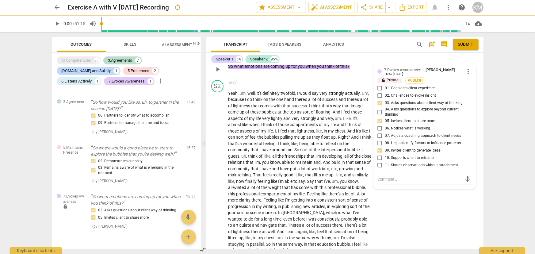
click at [413, 83] on span "Publish" at bounding box center [415, 80] width 9 height 5
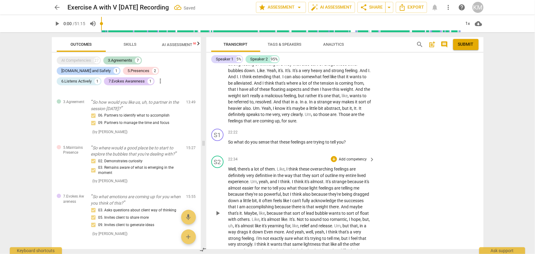
scroll to position [1602, 0]
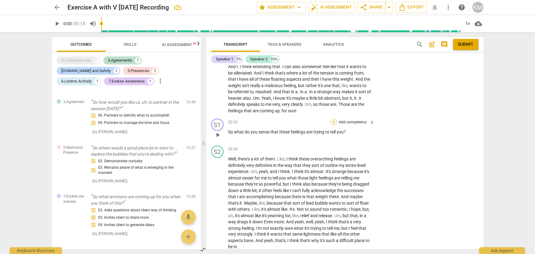
click at [335, 125] on div "+" at bounding box center [334, 122] width 6 height 6
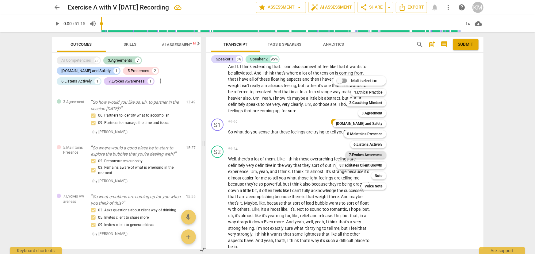
click at [377, 153] on b "7.Evokes Awareness" at bounding box center [365, 154] width 33 height 7
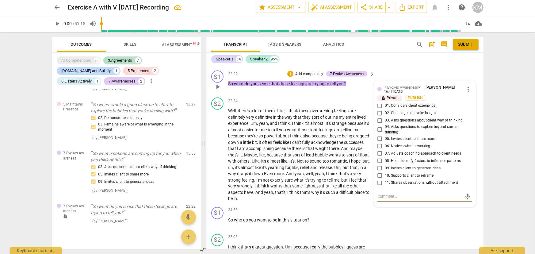
scroll to position [1644, 0]
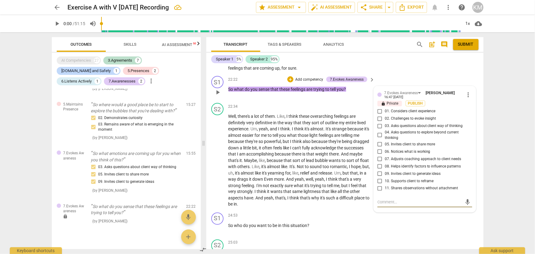
click at [380, 115] on input "01. Considers client experience" at bounding box center [380, 111] width 10 height 7
checkbox input "true"
click at [379, 177] on input "09. Invites client to generate ideas" at bounding box center [380, 173] width 10 height 7
checkbox input "true"
click at [380, 130] on input "03. Asks questions about client way of thinking" at bounding box center [380, 125] width 10 height 7
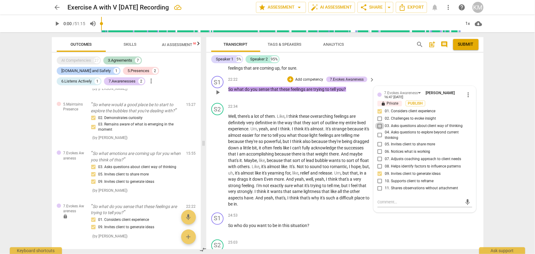
checkbox input "true"
click at [378, 139] on input "04. Asks questions to explore beyond current thinking" at bounding box center [380, 134] width 10 height 7
checkbox input "true"
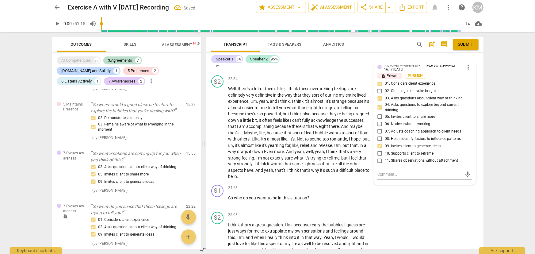
scroll to position [1672, 0]
click at [415, 78] on span "Publish" at bounding box center [415, 75] width 9 height 5
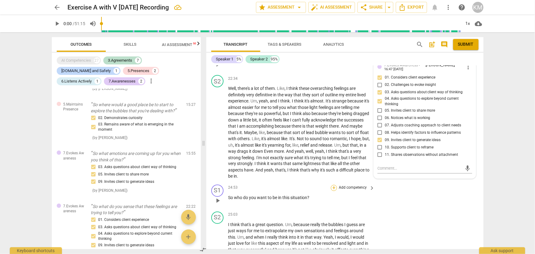
click at [334, 191] on div "+" at bounding box center [334, 188] width 6 height 6
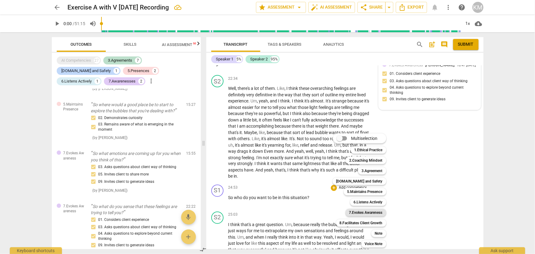
click at [366, 212] on b "7.Evokes Awareness" at bounding box center [365, 212] width 33 height 7
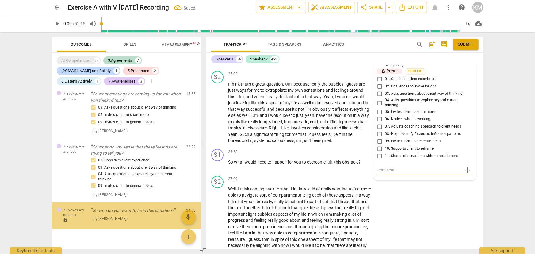
scroll to position [1781, 0]
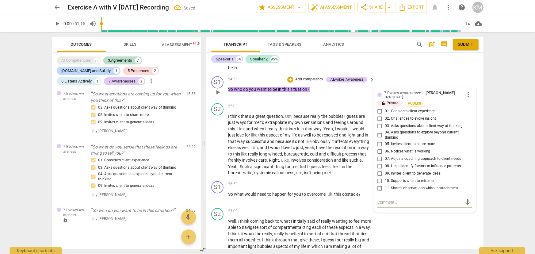
click at [378, 139] on input "04. Asks questions to explore beyond current thinking" at bounding box center [380, 134] width 10 height 7
checkbox input "true"
click at [413, 106] on span "Publish" at bounding box center [415, 103] width 9 height 5
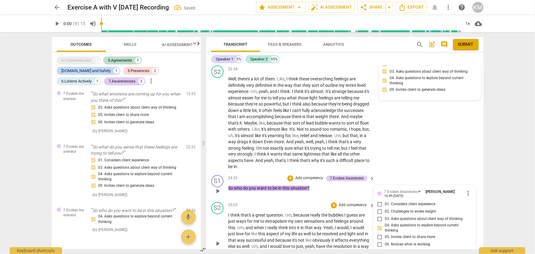
scroll to position [1669, 0]
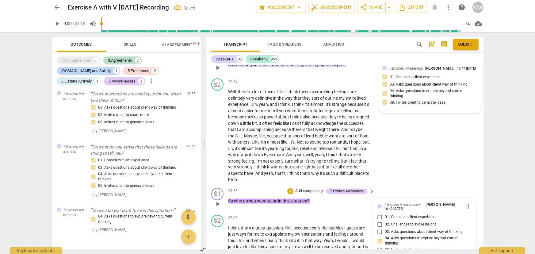
click at [410, 70] on span "7.Evokes Awareness" at bounding box center [406, 68] width 34 height 4
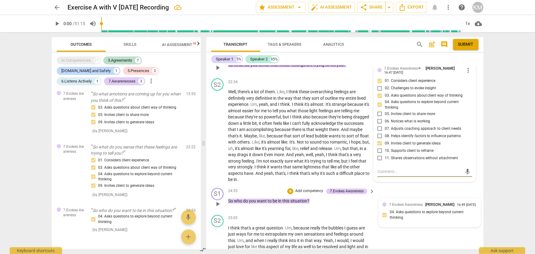
click at [378, 109] on input "04. Asks questions to explore beyond current thinking" at bounding box center [380, 104] width 10 height 7
click at [380, 109] on input "04. Asks questions to explore beyond current thinking" at bounding box center [380, 104] width 10 height 7
click at [509, 134] on div "arrow_back Exercise A with V [DATE] Recording edit star Assessment arrow_drop_d…" at bounding box center [267, 127] width 535 height 254
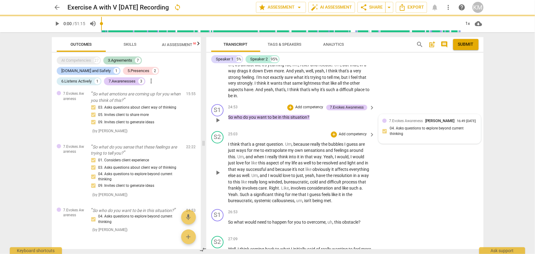
checkbox input "true"
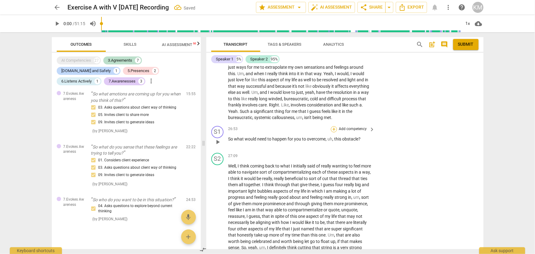
scroll to position [463, 0]
click at [334, 132] on div "+" at bounding box center [334, 129] width 6 height 6
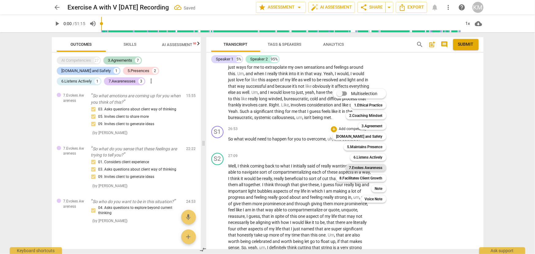
click at [368, 166] on b "7.Evokes Awareness" at bounding box center [365, 167] width 33 height 7
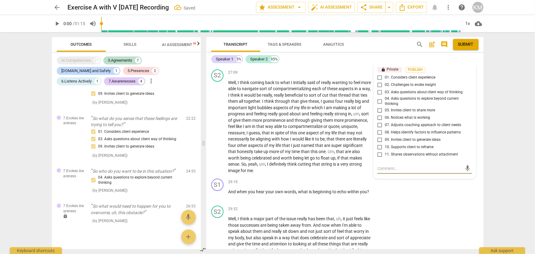
scroll to position [1919, 0]
click at [378, 89] on input "02. Challenges to evoke insight" at bounding box center [380, 85] width 10 height 7
checkbox input "true"
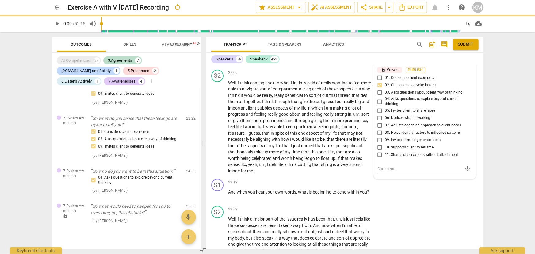
drag, startPoint x: 378, startPoint y: 115, endPoint x: 380, endPoint y: 123, distance: 7.9
click at [378, 105] on input "04. Asks questions to explore beyond current thinking" at bounding box center [380, 101] width 10 height 7
checkbox input "true"
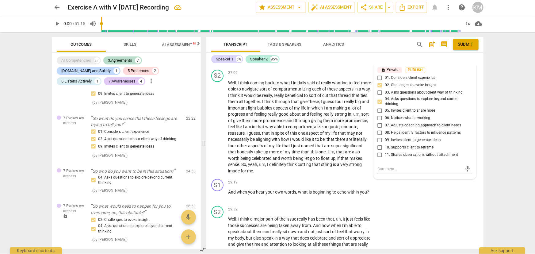
click at [379, 144] on input "09. Invites client to generate ideas" at bounding box center [380, 139] width 10 height 7
checkbox input "true"
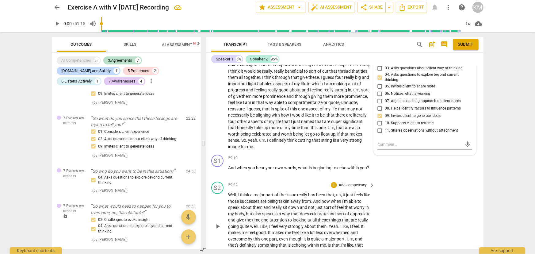
scroll to position [1975, 0]
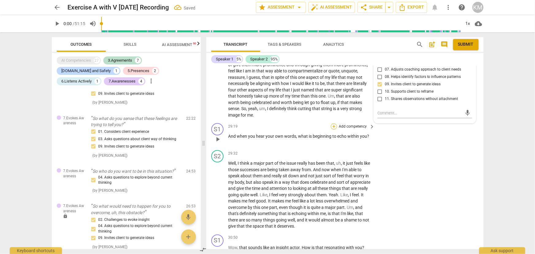
click at [332, 129] on div "+" at bounding box center [334, 126] width 6 height 6
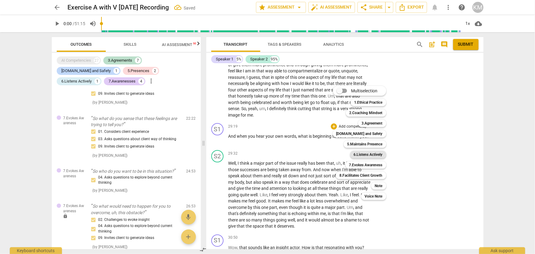
click at [369, 155] on b "6.Listens Actively" at bounding box center [368, 154] width 29 height 7
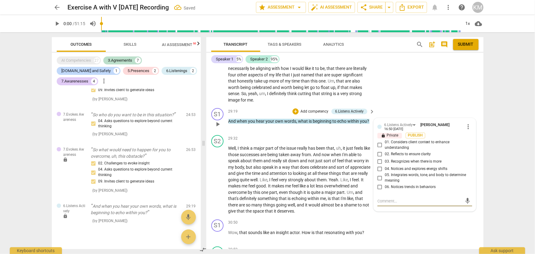
scroll to position [2003, 0]
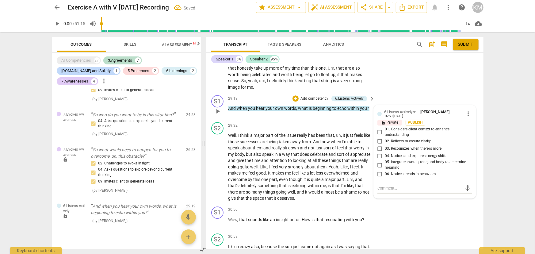
click at [378, 152] on input "03. Recognizes when there is more" at bounding box center [380, 148] width 10 height 7
checkbox input "true"
click at [379, 169] on input "05. Integrates words, tone, and body to determine meaning" at bounding box center [380, 164] width 10 height 7
checkbox input "true"
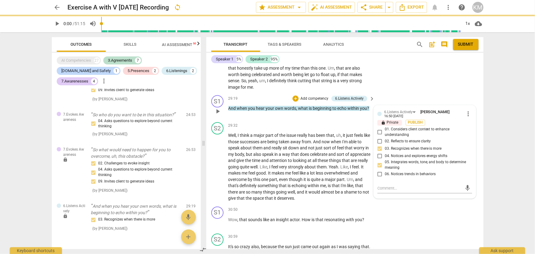
click at [379, 178] on input "06. Notices trends in behaviors" at bounding box center [380, 173] width 10 height 7
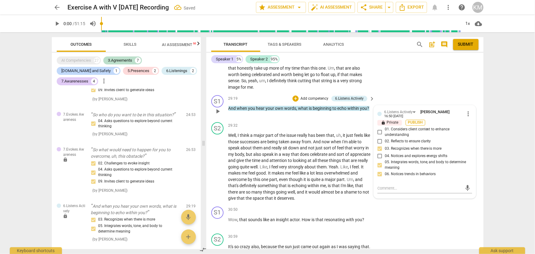
click at [416, 125] on span "Publish" at bounding box center [415, 122] width 9 height 5
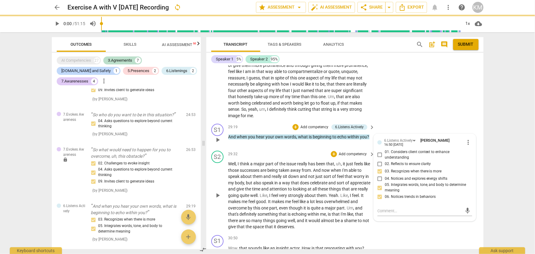
scroll to position [1919, 0]
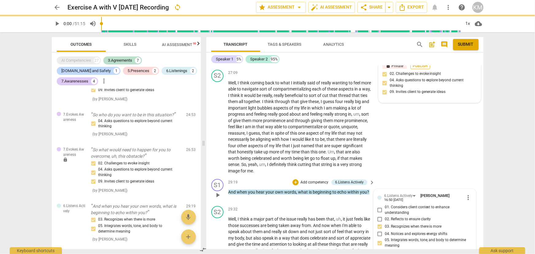
checkbox input "true"
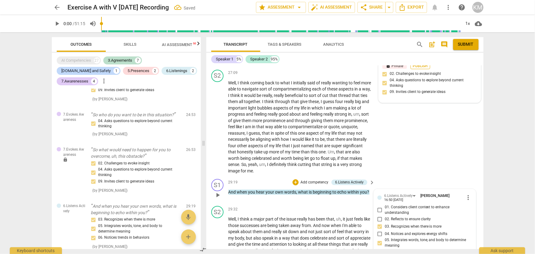
click at [417, 69] on span "Publish" at bounding box center [420, 65] width 9 height 5
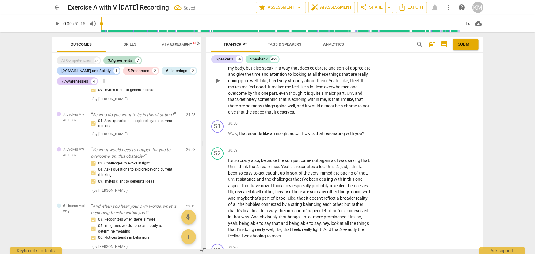
scroll to position [2114, 0]
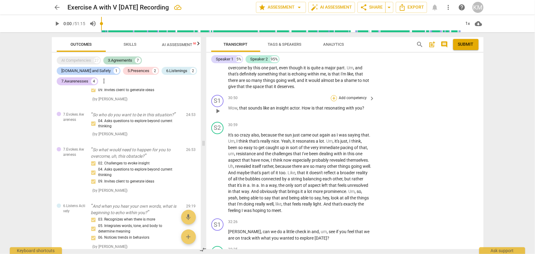
click at [334, 101] on div "+" at bounding box center [334, 98] width 6 height 6
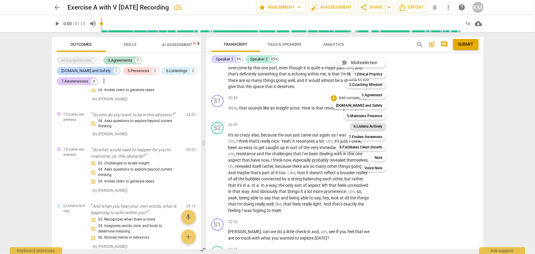
click at [374, 124] on b "6.Listens Actively" at bounding box center [368, 126] width 29 height 7
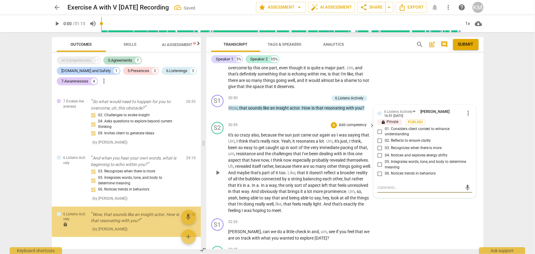
scroll to position [607, 0]
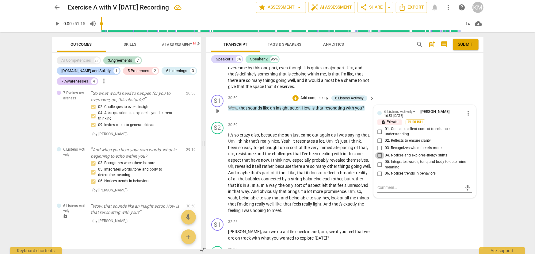
click at [378, 159] on input "04. Notices and explores energy shifts" at bounding box center [380, 155] width 10 height 7
checkbox input "true"
click at [379, 152] on input "03. Recognizes when there is more" at bounding box center [380, 147] width 10 height 7
click at [414, 125] on span "Publish" at bounding box center [415, 122] width 9 height 5
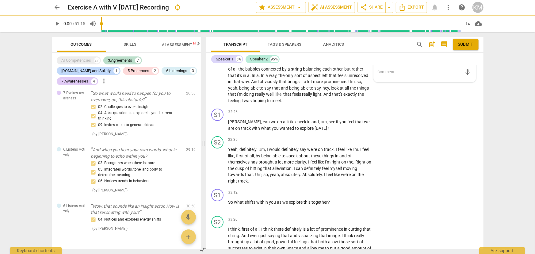
scroll to position [2226, 0]
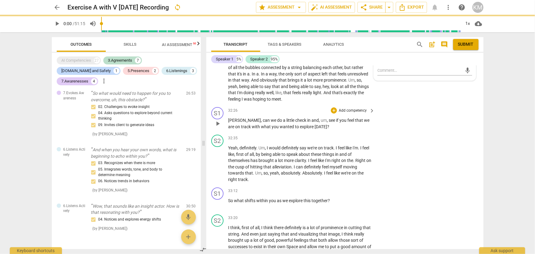
checkbox input "true"
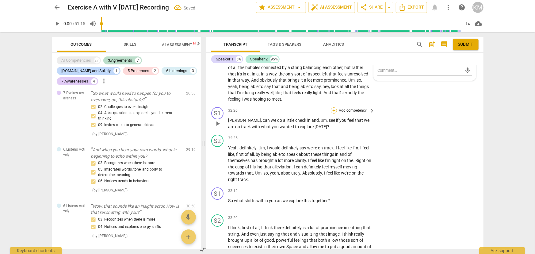
click at [334, 113] on div "+" at bounding box center [334, 110] width 6 height 6
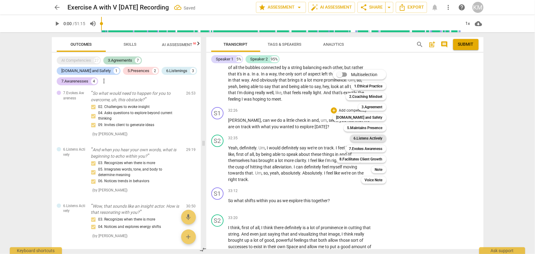
click at [371, 136] on b "6.Listens Actively" at bounding box center [368, 138] width 29 height 7
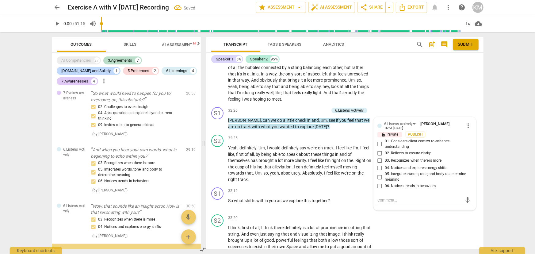
scroll to position [658, 0]
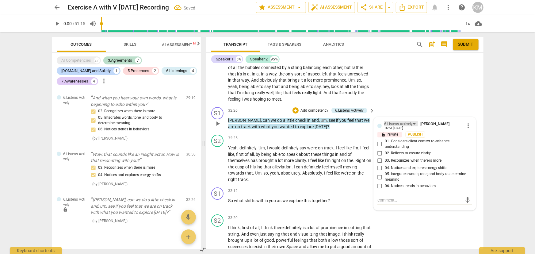
click at [407, 127] on div "6.Listens Actively" at bounding box center [398, 124] width 29 height 6
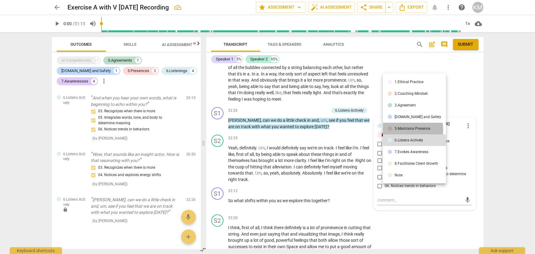
click at [406, 129] on div "5.Maintains Presence" at bounding box center [412, 129] width 36 height 4
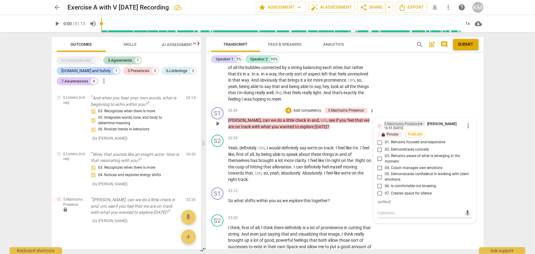
click at [405, 127] on div "5.Maintains Presence" at bounding box center [402, 124] width 36 height 6
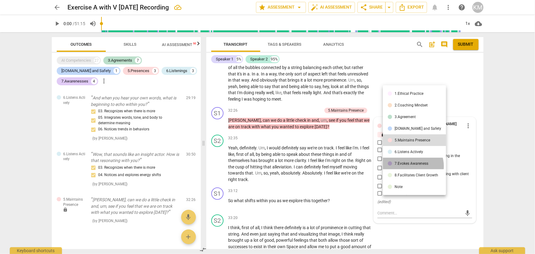
click at [412, 166] on li "7.Evokes Awareness" at bounding box center [414, 164] width 63 height 12
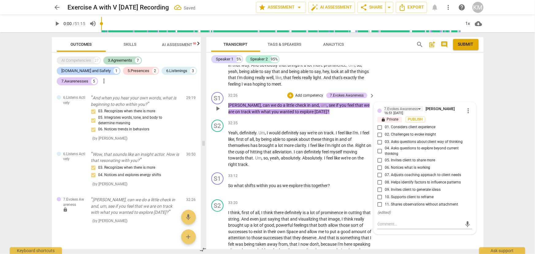
scroll to position [2254, 0]
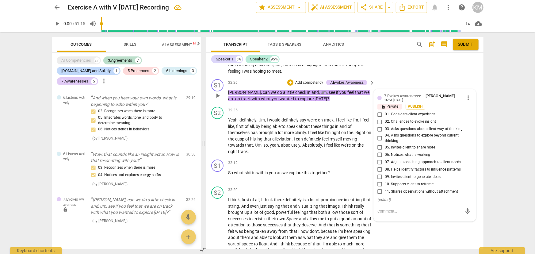
click at [380, 195] on input "11. Shares observations without attachment" at bounding box center [380, 191] width 10 height 7
click at [411, 109] on span "Publish" at bounding box center [415, 106] width 9 height 5
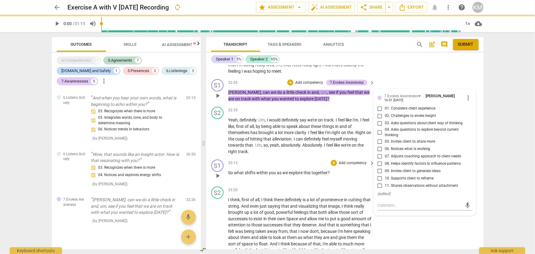
checkbox input "true"
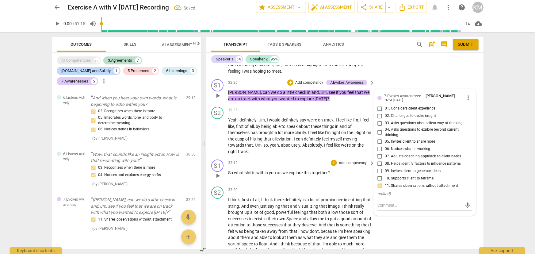
click at [333, 176] on p "So what shifts within you as we explore this together ?" at bounding box center [299, 173] width 143 height 6
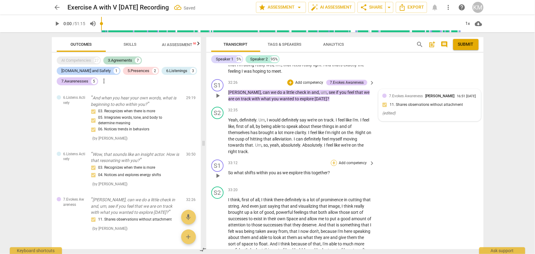
click at [331, 166] on div "+" at bounding box center [334, 163] width 6 height 6
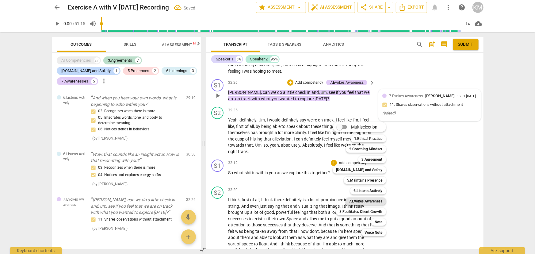
click at [375, 203] on b "7.Evokes Awareness" at bounding box center [365, 200] width 33 height 7
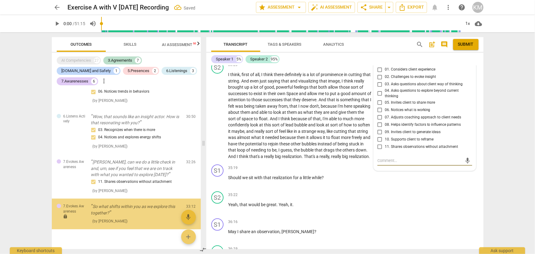
scroll to position [2370, 0]
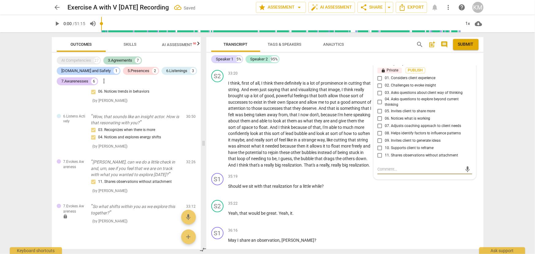
click at [378, 89] on input "02. Challenges to evoke insight" at bounding box center [380, 85] width 10 height 7
checkbox input "true"
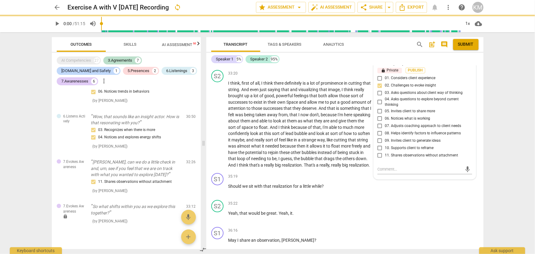
drag, startPoint x: 378, startPoint y: 117, endPoint x: 380, endPoint y: 122, distance: 5.1
click at [378, 106] on input "04. Asks questions to explore beyond current thinking" at bounding box center [380, 101] width 10 height 7
checkbox input "true"
click at [378, 115] on input "05. Invites client to share more" at bounding box center [380, 110] width 10 height 7
checkbox input "true"
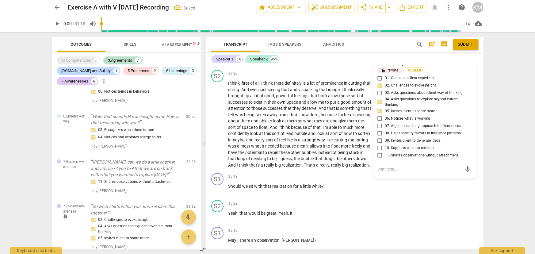
click at [378, 129] on input "07. Adjusts coaching approach to client needs" at bounding box center [380, 125] width 10 height 7
checkbox input "true"
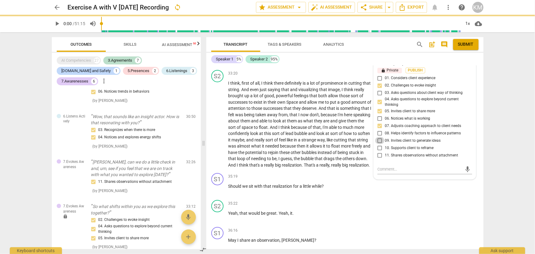
click at [378, 144] on input "09. Invites client to generate ideas" at bounding box center [380, 140] width 10 height 7
checkbox input "true"
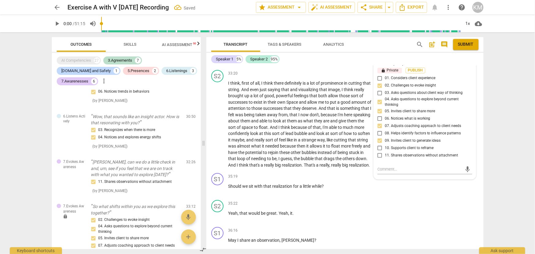
click at [379, 151] on input "10. Supports client to reframe" at bounding box center [380, 147] width 10 height 7
checkbox input "true"
click at [415, 73] on span "Publish" at bounding box center [415, 70] width 9 height 5
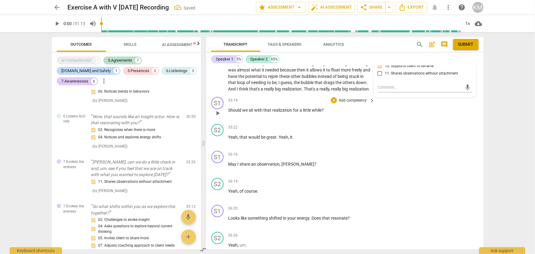
scroll to position [2454, 0]
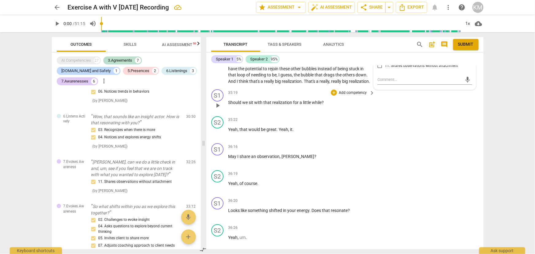
click at [338, 96] on p "Add competency" at bounding box center [352, 93] width 29 height 6
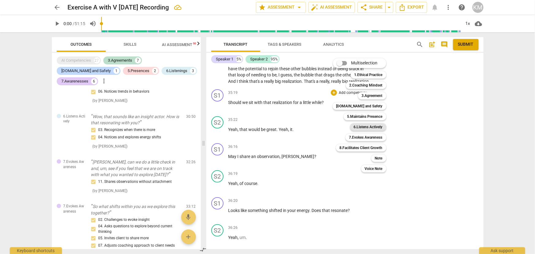
click at [378, 125] on b "6.Listens Actively" at bounding box center [368, 126] width 29 height 7
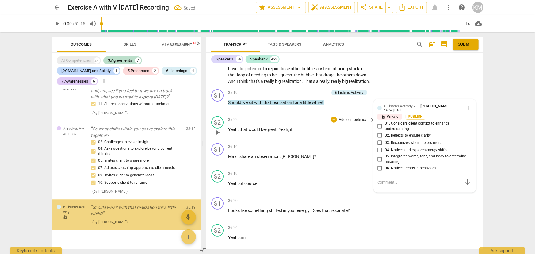
scroll to position [775, 0]
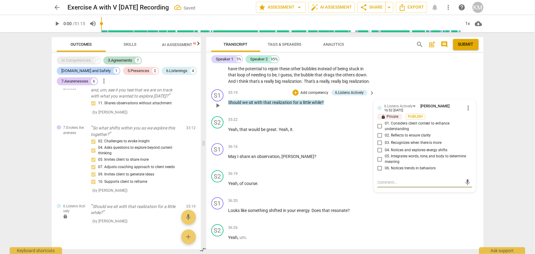
click at [402, 146] on span "03. Recognizes when there is more" at bounding box center [413, 143] width 57 height 6
click at [385, 146] on input "03. Recognizes when there is more" at bounding box center [380, 142] width 10 height 7
checkbox input "true"
click at [413, 119] on span "Publish" at bounding box center [415, 116] width 9 height 5
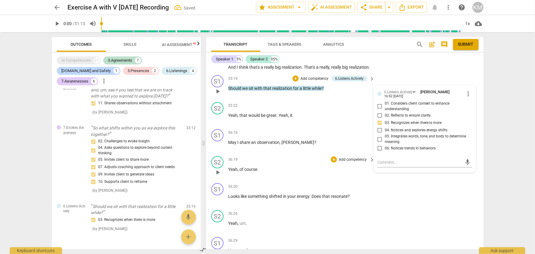
scroll to position [2482, 0]
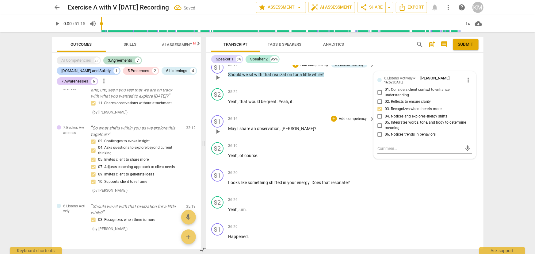
click at [344, 122] on p "Add competency" at bounding box center [352, 119] width 29 height 6
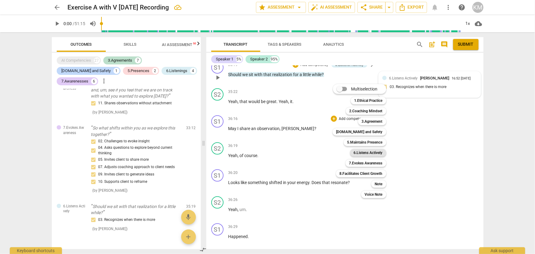
click at [376, 153] on b "6.Listens Actively" at bounding box center [368, 152] width 29 height 7
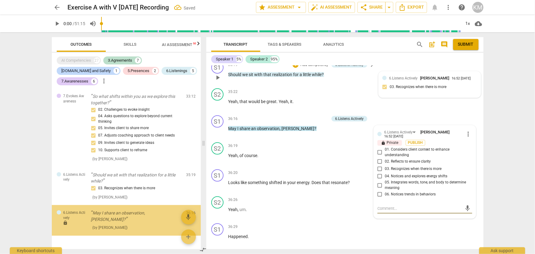
scroll to position [809, 0]
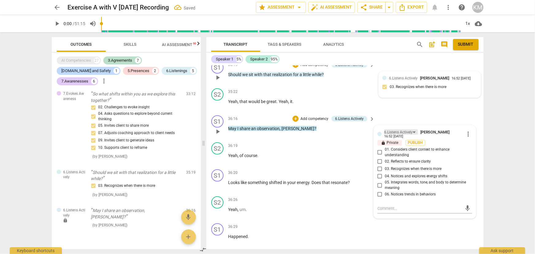
click at [411, 135] on div "6.Listens Actively" at bounding box center [398, 132] width 29 height 6
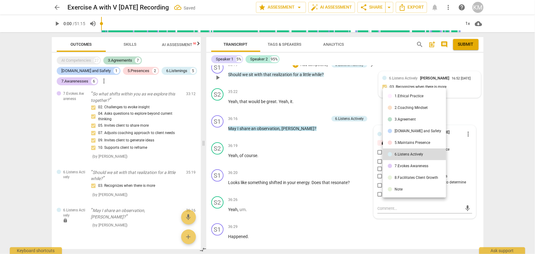
click at [411, 166] on div "7.Evokes Awareness" at bounding box center [411, 166] width 34 height 4
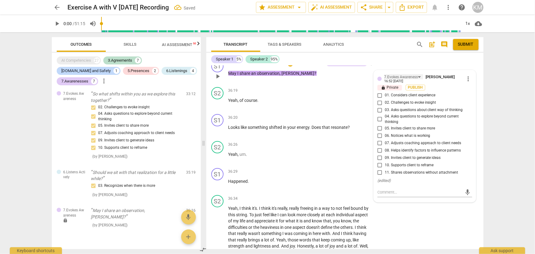
scroll to position [2537, 0]
click at [378, 175] on input "11. Shares observations without attachment" at bounding box center [380, 171] width 10 height 7
checkbox input "true"
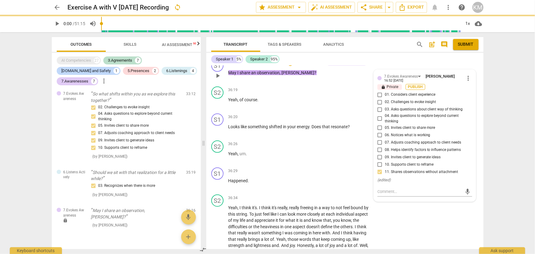
click at [414, 90] on span "Publish" at bounding box center [415, 86] width 9 height 5
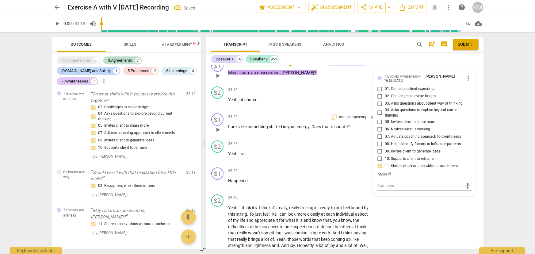
click at [336, 120] on div "+" at bounding box center [334, 117] width 6 height 6
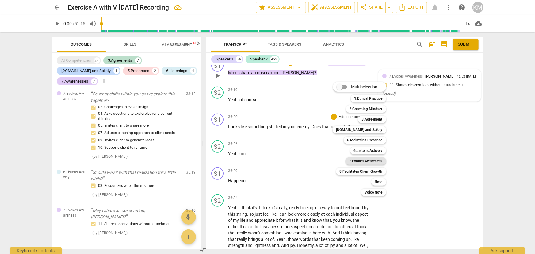
click at [374, 158] on b "7.Evokes Awareness" at bounding box center [365, 160] width 33 height 7
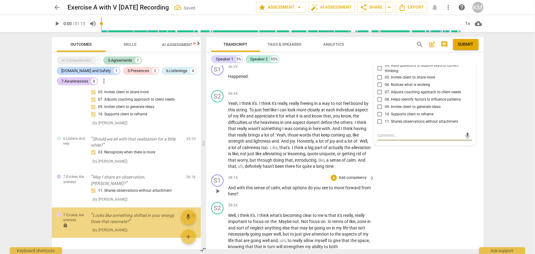
scroll to position [845, 0]
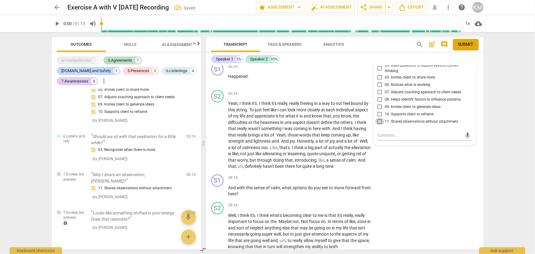
click at [379, 125] on input "11. Shares observations without attachment" at bounding box center [380, 121] width 10 height 7
checkbox input "true"
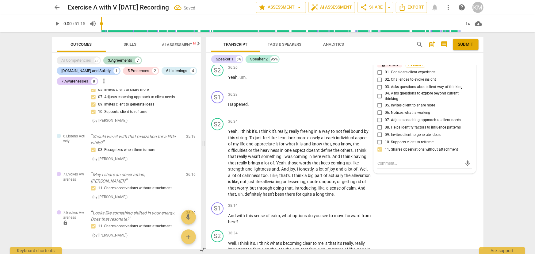
click at [379, 100] on input "04. Asks questions to explore beyond current thinking" at bounding box center [380, 96] width 10 height 7
checkbox input "true"
click at [379, 109] on input "05. Invites client to share more" at bounding box center [380, 104] width 10 height 7
checkbox input "true"
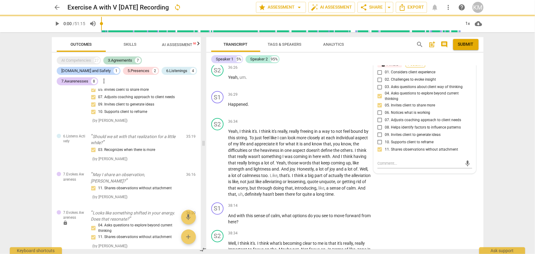
click at [417, 67] on span "Publish" at bounding box center [415, 64] width 9 height 5
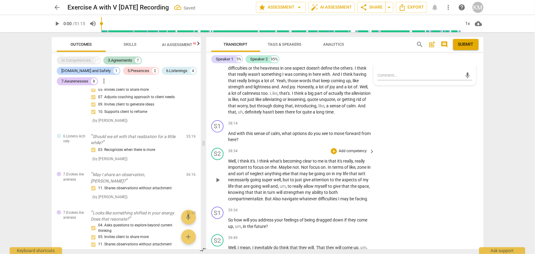
scroll to position [2697, 0]
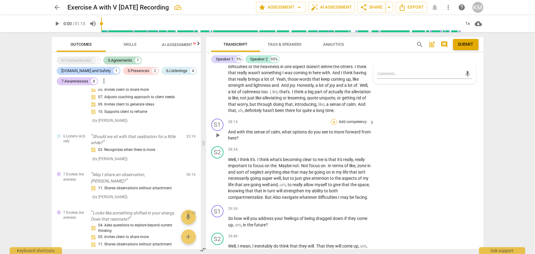
click at [331, 125] on div "+" at bounding box center [334, 122] width 6 height 6
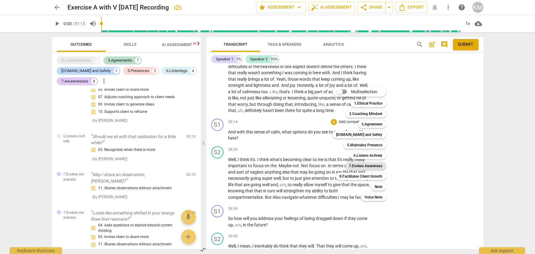
click at [379, 166] on b "7.Evokes Awareness" at bounding box center [365, 165] width 33 height 7
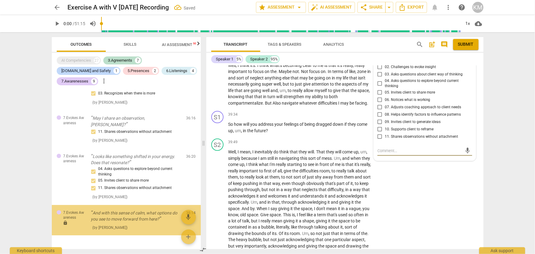
scroll to position [2778, 0]
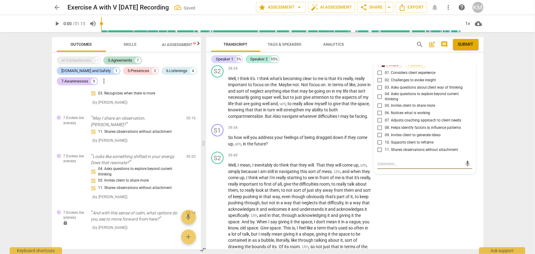
click at [379, 84] on input "02. Challenges to evoke insight" at bounding box center [380, 80] width 10 height 7
checkbox input "true"
click at [376, 91] on input "03. Asks questions about client way of thinking" at bounding box center [380, 87] width 10 height 7
checkbox input "true"
click at [378, 100] on input "04. Asks questions to explore beyond current thinking" at bounding box center [380, 96] width 10 height 7
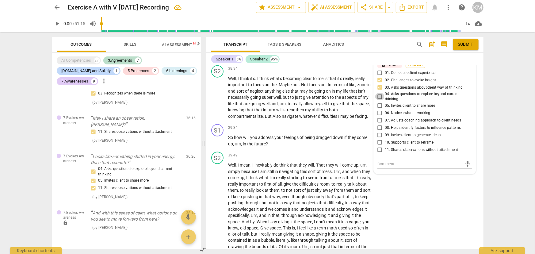
checkbox input "true"
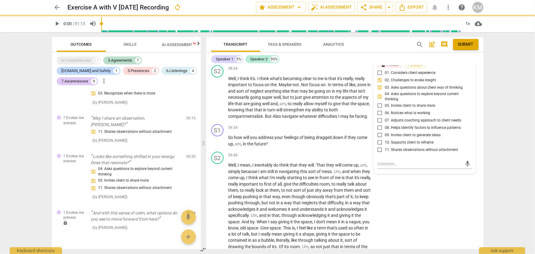
click at [378, 91] on input "03. Asks questions about client way of thinking" at bounding box center [380, 87] width 10 height 7
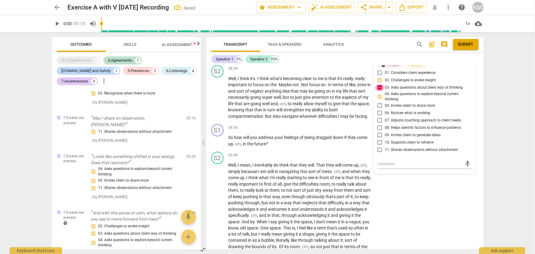
click at [379, 91] on input "03. Asks questions about client way of thinking" at bounding box center [380, 87] width 10 height 7
checkbox input "false"
click at [403, 58] on div "7.Evokes Awareness" at bounding box center [401, 55] width 34 height 6
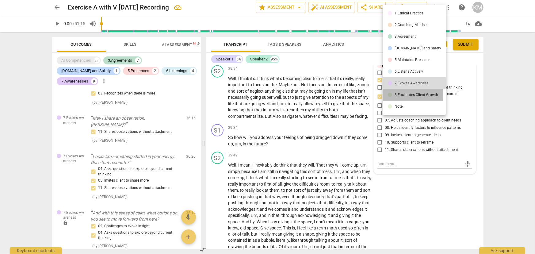
click at [406, 95] on div "8.Facilitates Client Growth" at bounding box center [416, 95] width 44 height 4
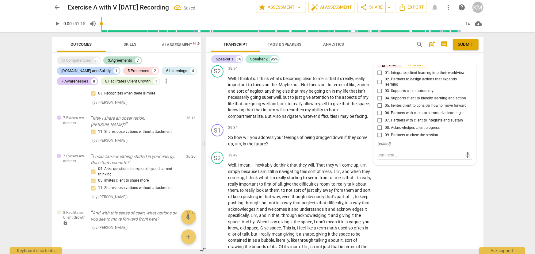
click at [419, 58] on div "8.Facilitates Client Growth" at bounding box center [406, 55] width 44 height 6
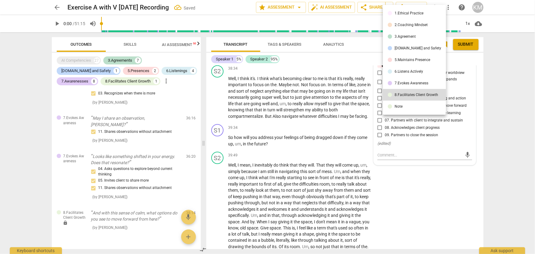
click at [408, 82] on div "7.Evokes Awareness" at bounding box center [411, 83] width 34 height 4
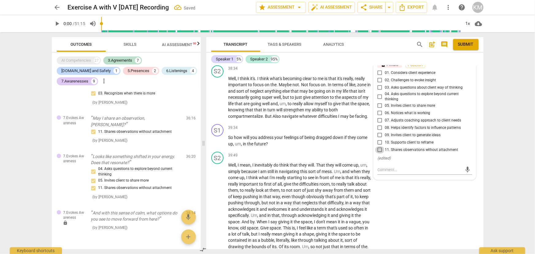
click at [378, 154] on input "11. Shares observations without attachment" at bounding box center [380, 149] width 10 height 7
checkbox input "false"
click at [410, 58] on div "7.Evokes Awareness" at bounding box center [401, 55] width 34 height 6
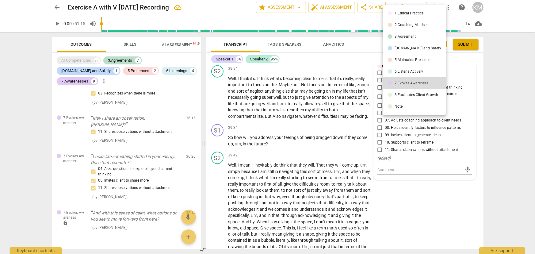
click at [404, 95] on div "8.Facilitates Client Growth" at bounding box center [416, 95] width 44 height 4
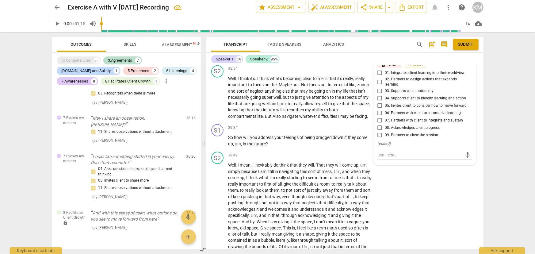
click at [378, 102] on input "04. Supports client to identify learning and action" at bounding box center [380, 98] width 10 height 7
checkbox input "true"
click at [379, 109] on input "05. Invites client to consider how to move forward" at bounding box center [380, 105] width 10 height 7
checkbox input "true"
click at [419, 68] on span "Publish" at bounding box center [415, 65] width 9 height 5
